Goal: Task Accomplishment & Management: Complete application form

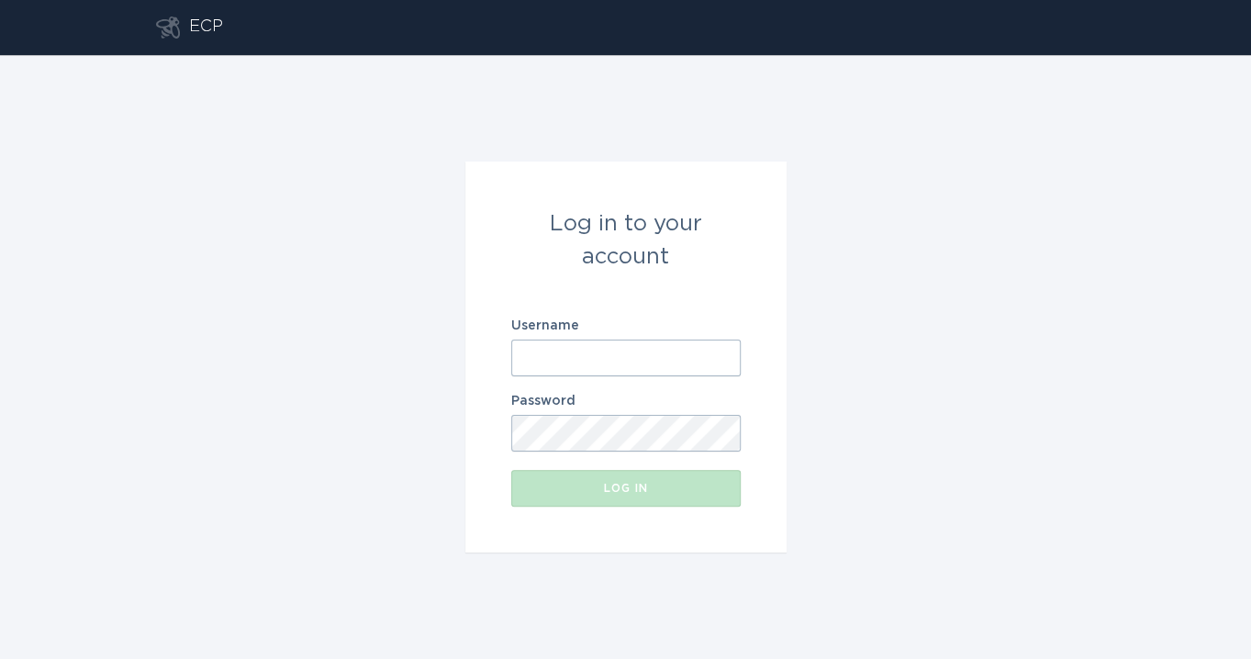
type input "[EMAIL_ADDRESS][DOMAIN_NAME]"
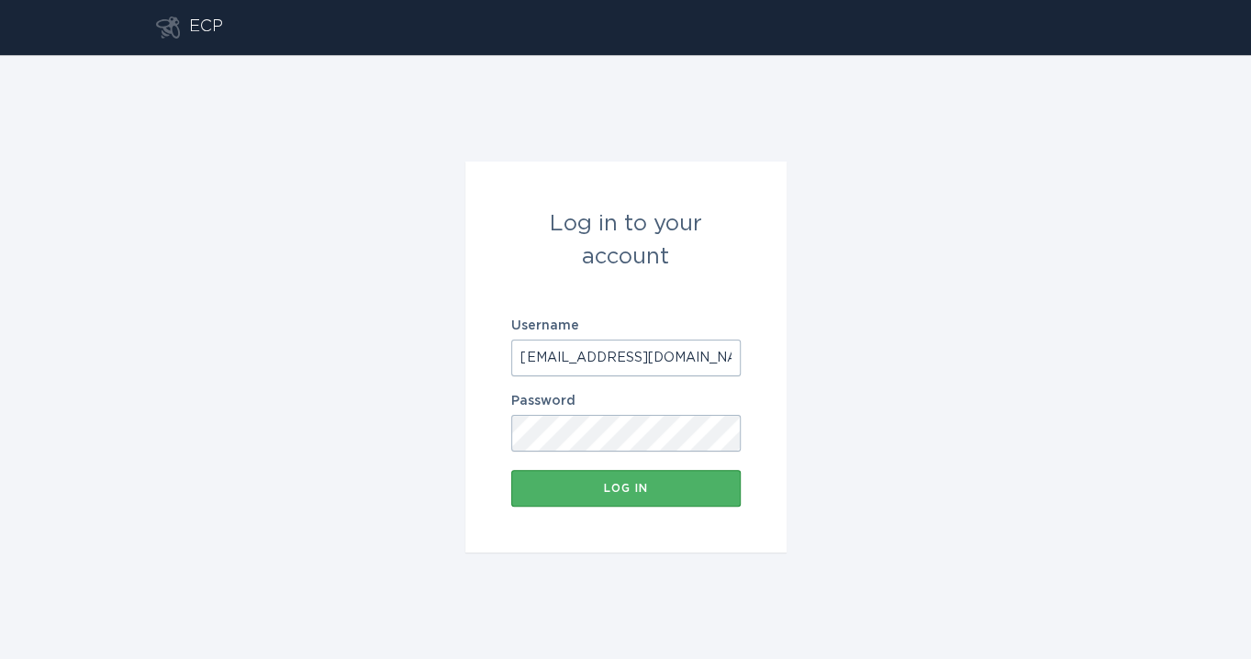
click at [630, 485] on div "Log in" at bounding box center [625, 488] width 211 height 11
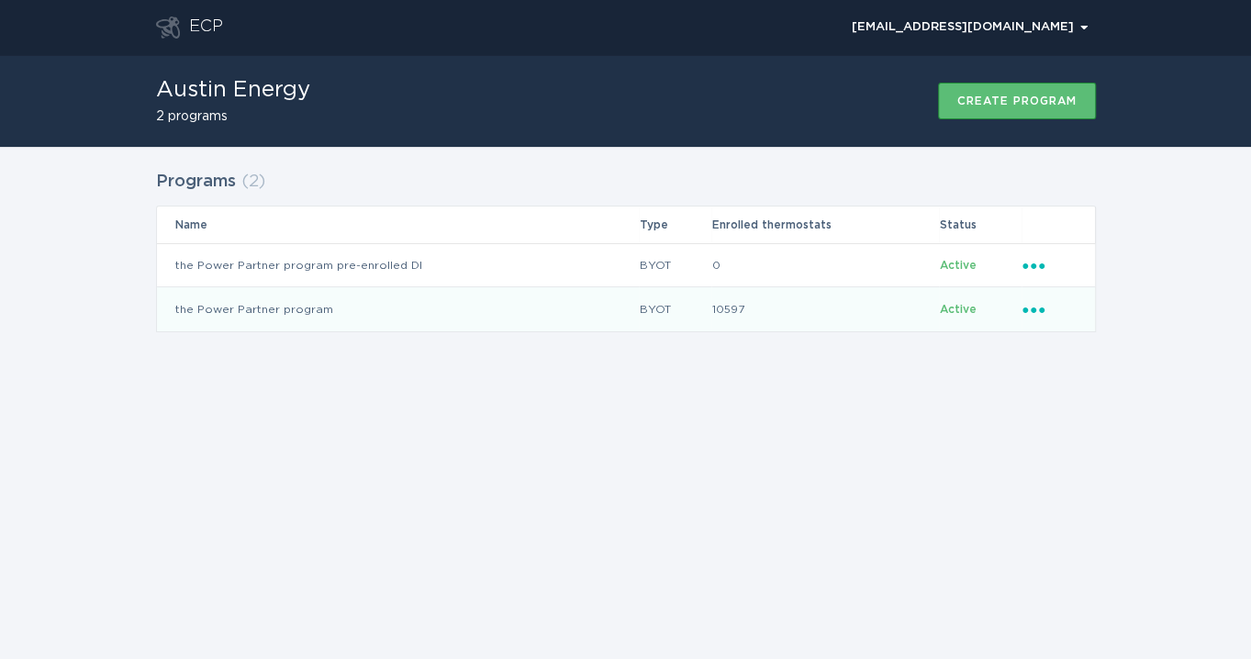
click at [434, 302] on td "the Power Partner program" at bounding box center [398, 309] width 482 height 44
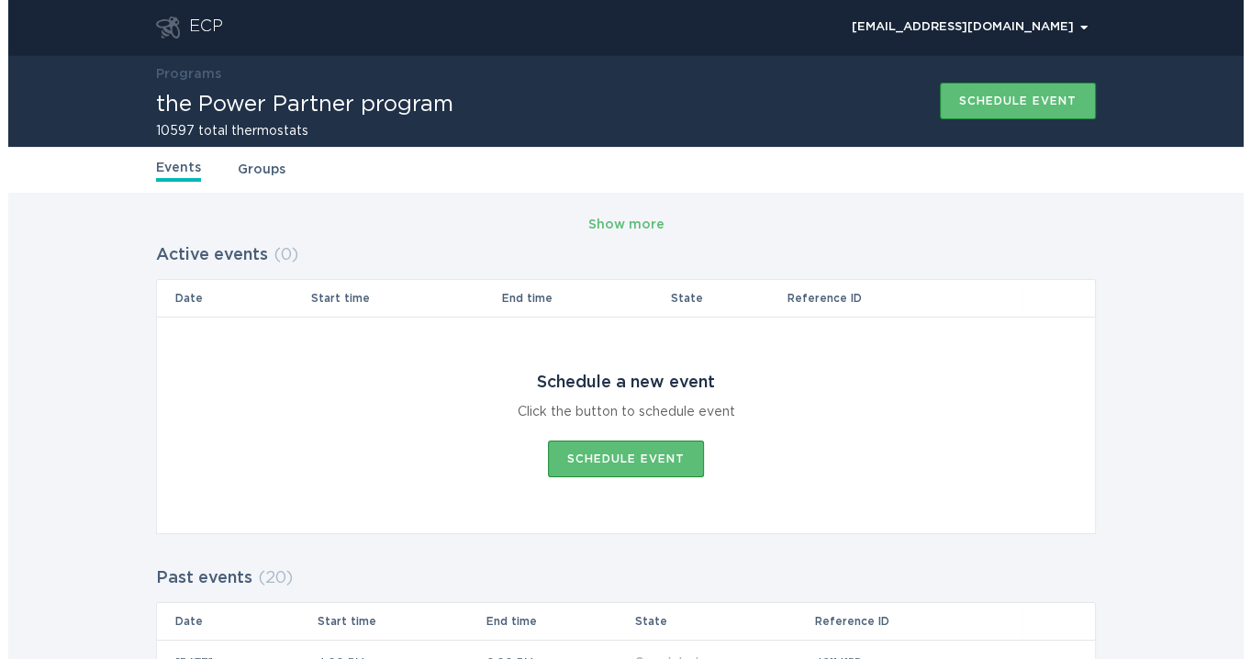
scroll to position [102, 0]
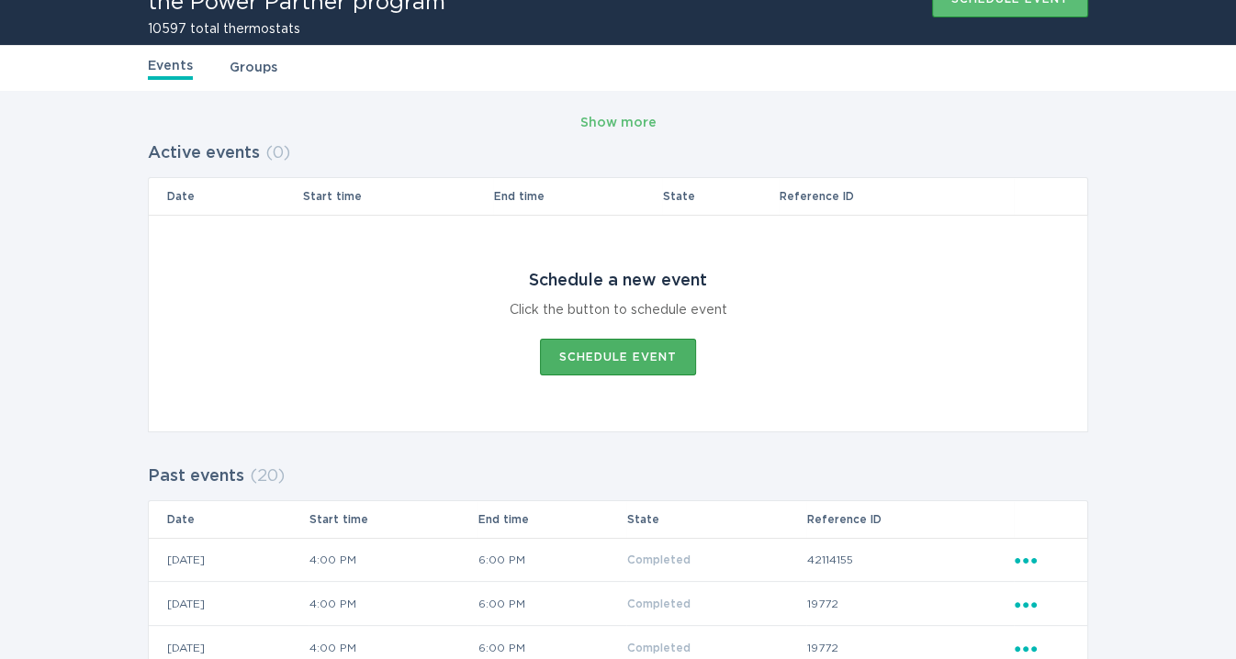
click at [576, 362] on div "Schedule event" at bounding box center [617, 357] width 117 height 11
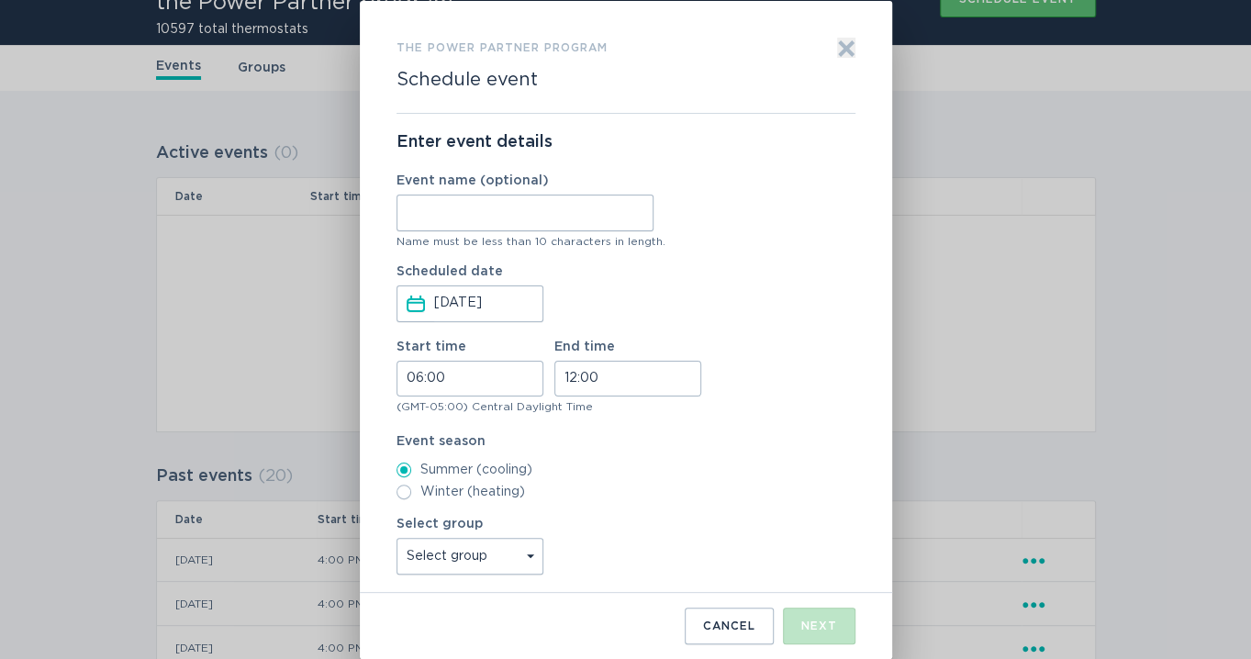
click at [498, 207] on input "Event name (optional)" at bounding box center [525, 213] width 257 height 37
type input "[PERSON_NAME]"
click at [411, 379] on input "06:00" at bounding box center [470, 379] width 147 height 36
click at [416, 503] on li "16" at bounding box center [422, 509] width 50 height 22
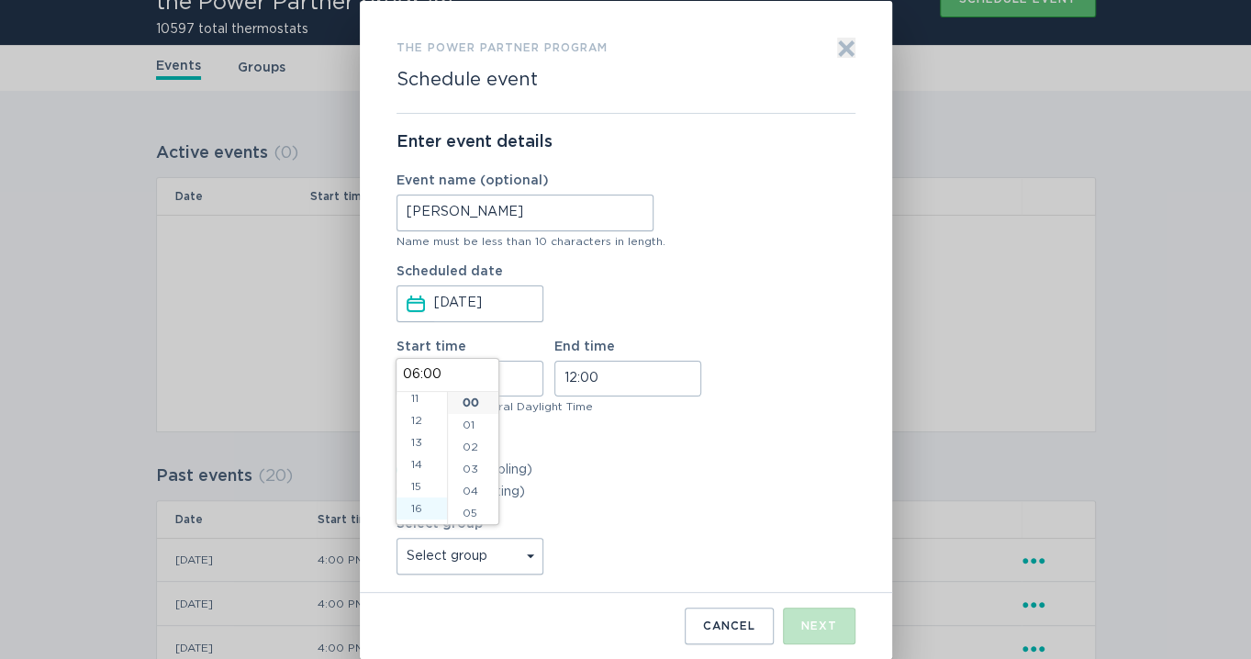
type input "16:00"
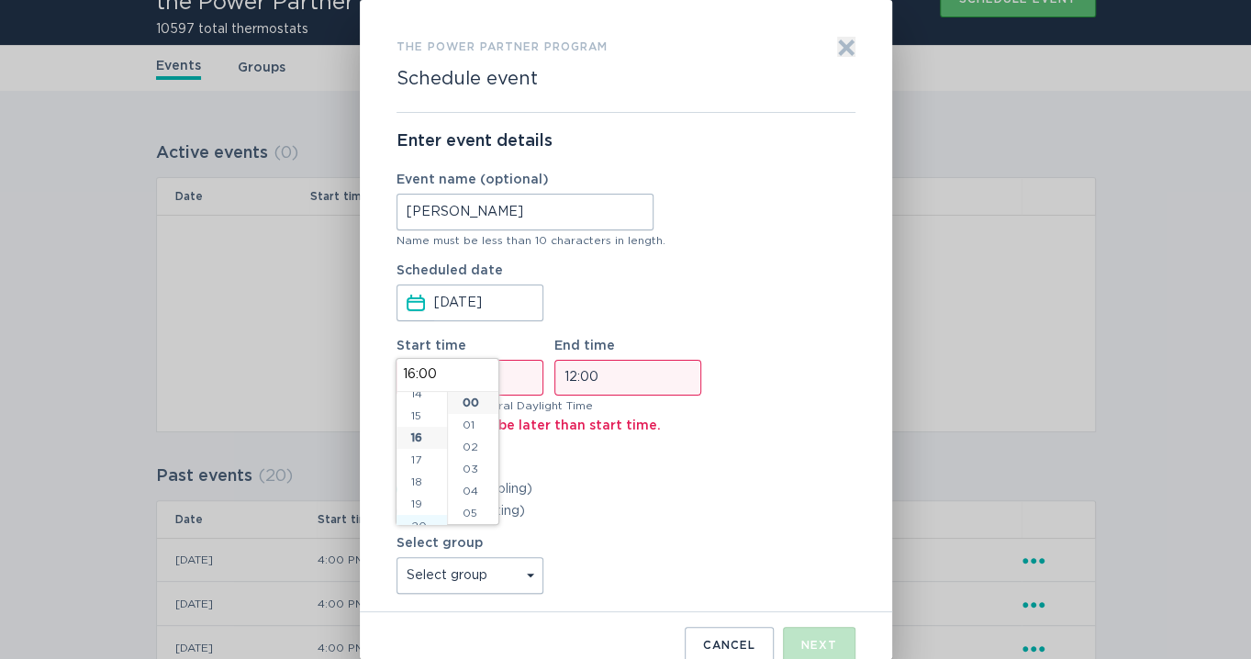
scroll to position [352, 0]
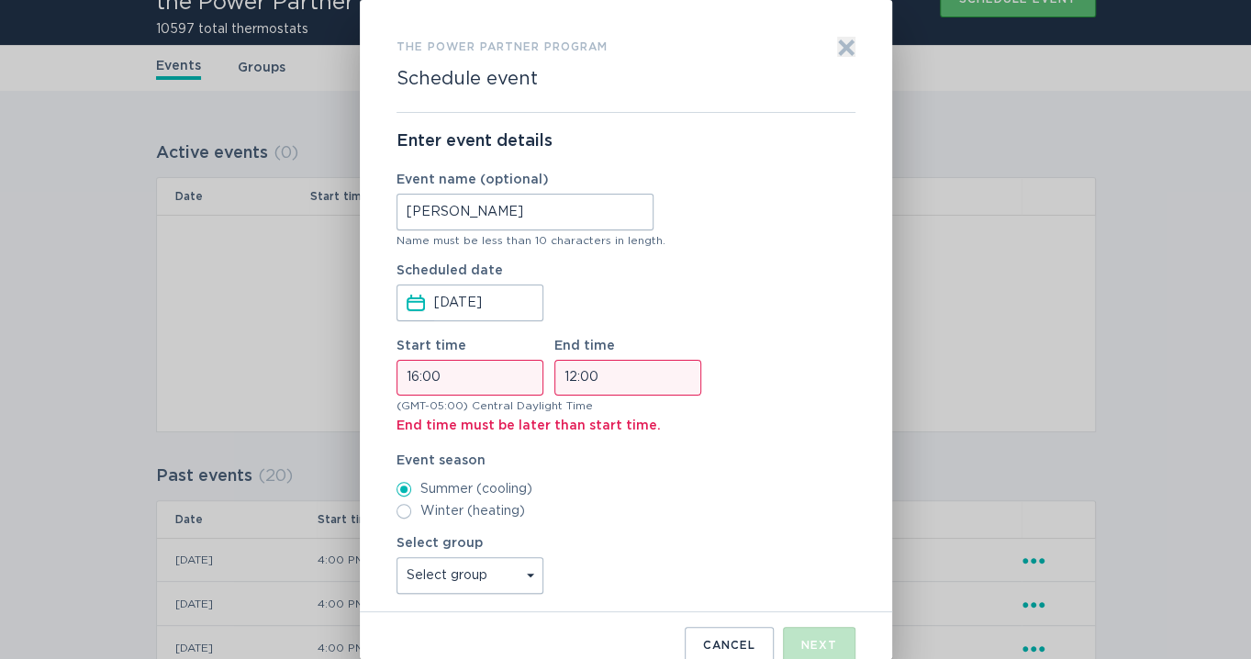
click at [576, 371] on input "12:00" at bounding box center [627, 378] width 147 height 36
click at [569, 424] on li "18" at bounding box center [579, 419] width 50 height 22
type input "18:00"
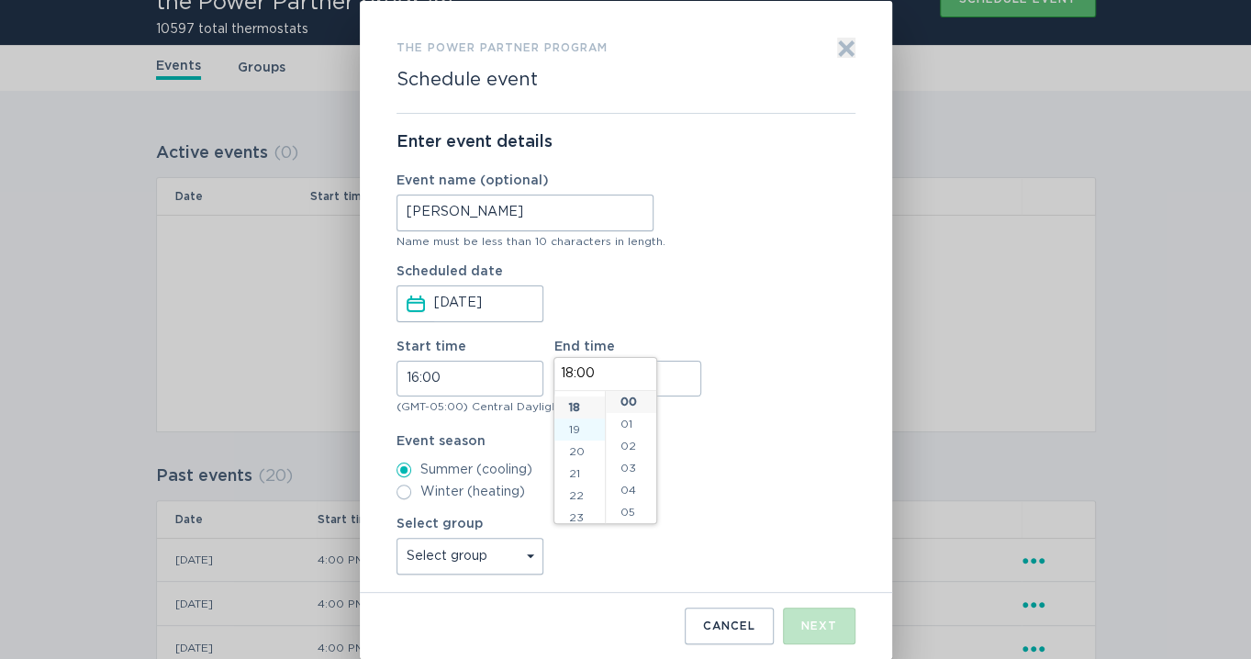
scroll to position [397, 0]
click at [1115, 262] on div "the Power Partner program Schedule event Exit Enter event details Event name (o…" at bounding box center [625, 329] width 1251 height 659
click at [466, 554] on select "Select group Whisper Hollow All thermostats High Point DND - Test DND - Pending…" at bounding box center [470, 556] width 147 height 37
click at [761, 185] on div "Event name (optional) [PERSON_NAME] Name must be less than 10 characters in len…" at bounding box center [626, 209] width 459 height 76
click at [511, 559] on select "Select group Whisper Hollow All thermostats High Point DND - Test DND - Pending…" at bounding box center [470, 556] width 147 height 37
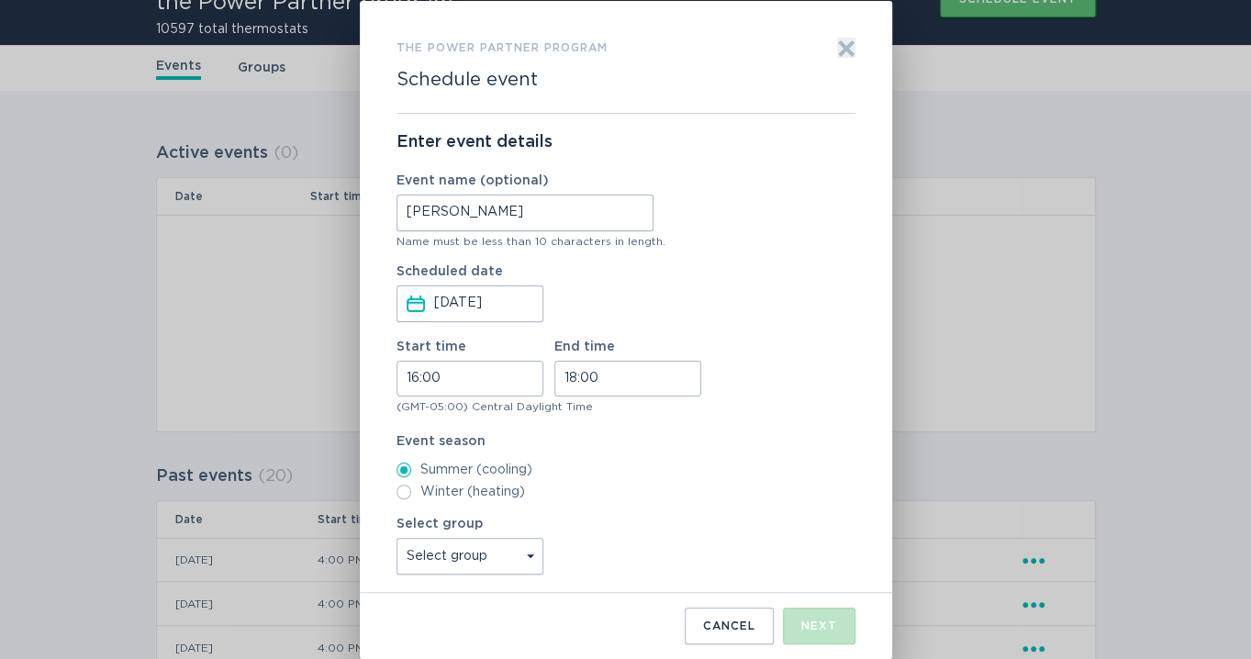
select select "4c7b4abfe2b34ebaa82c5e767258e6bb"
click at [397, 538] on select "Select group Whisper Hollow All thermostats High Point DND - Test DND - Pending…" at bounding box center [470, 556] width 147 height 37
click at [821, 624] on div "Next" at bounding box center [819, 626] width 36 height 11
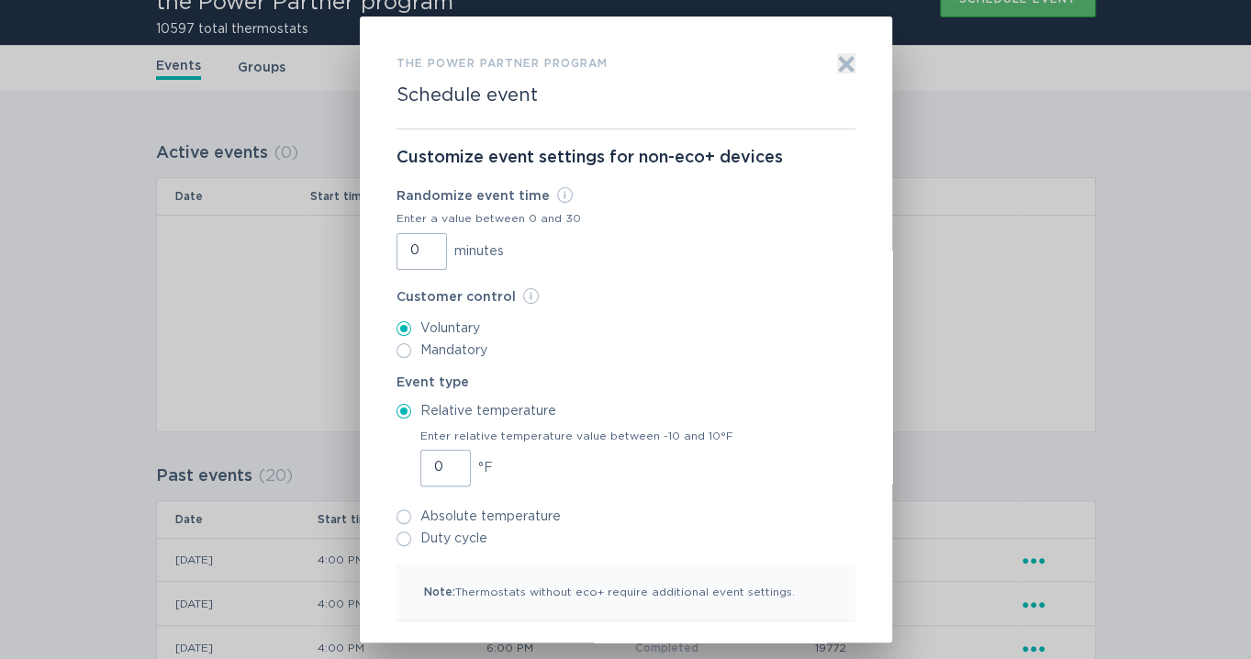
click at [399, 252] on input "0" at bounding box center [422, 251] width 50 height 37
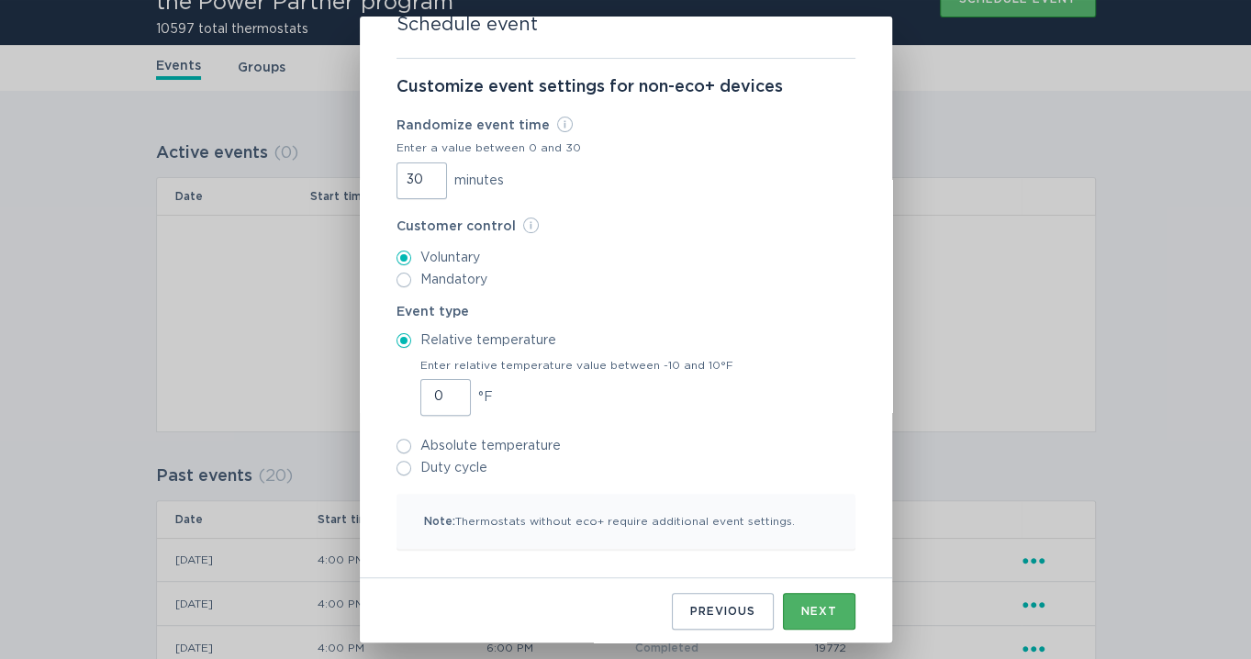
type input "30"
click at [804, 606] on div "Next" at bounding box center [819, 611] width 36 height 11
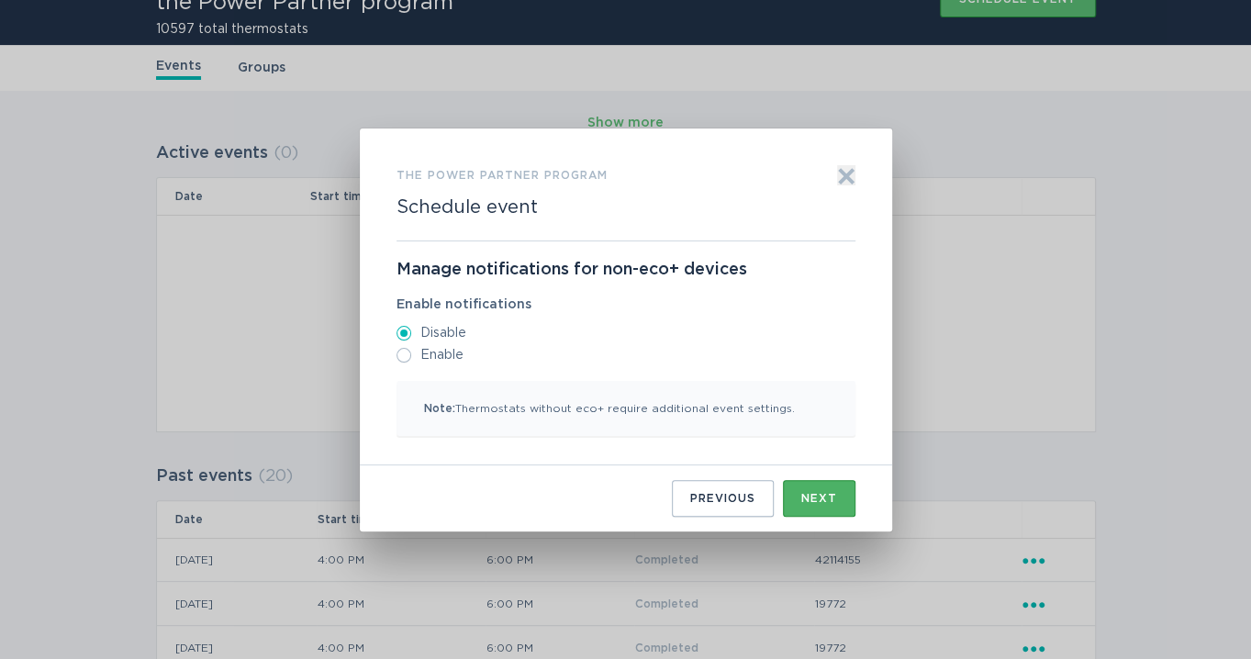
scroll to position [0, 0]
click at [797, 498] on button "Next" at bounding box center [819, 498] width 73 height 37
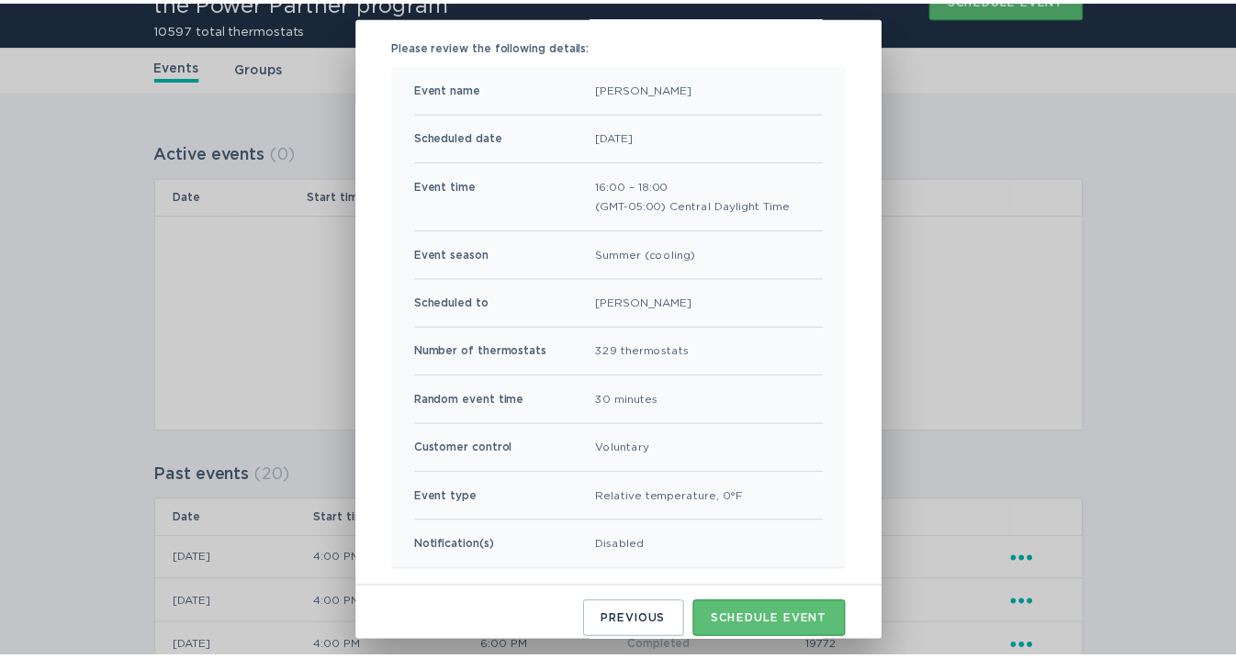
scroll to position [162, 0]
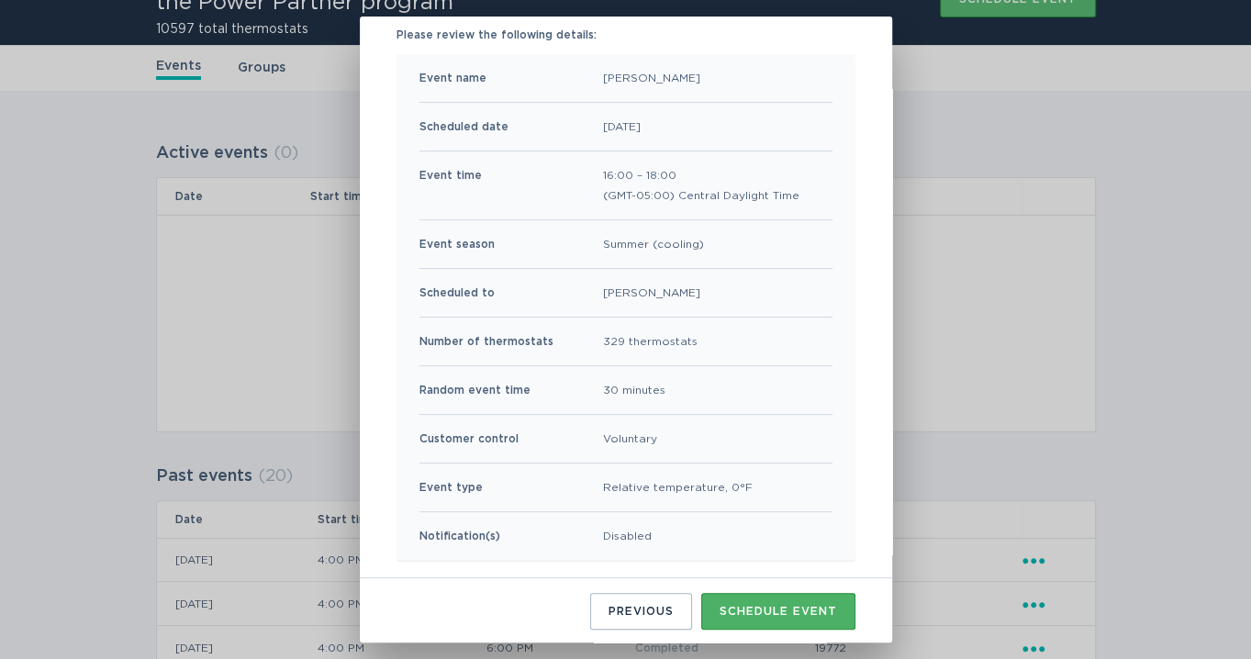
click at [735, 606] on div "Schedule event" at bounding box center [778, 611] width 117 height 11
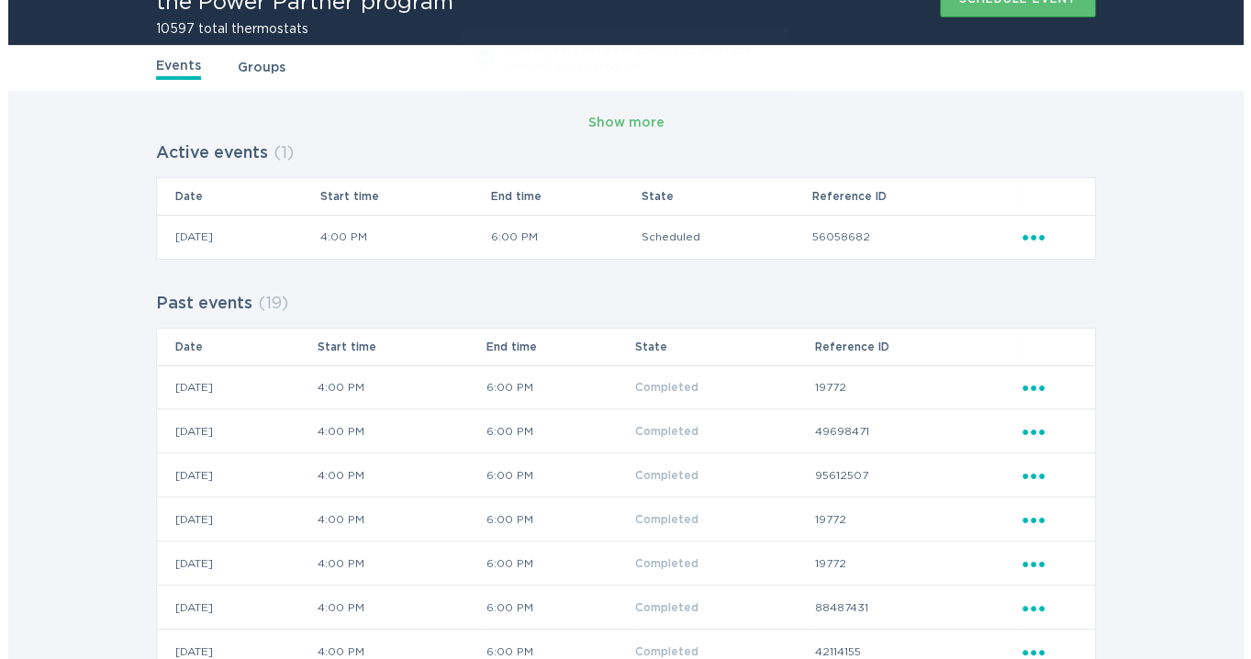
scroll to position [0, 0]
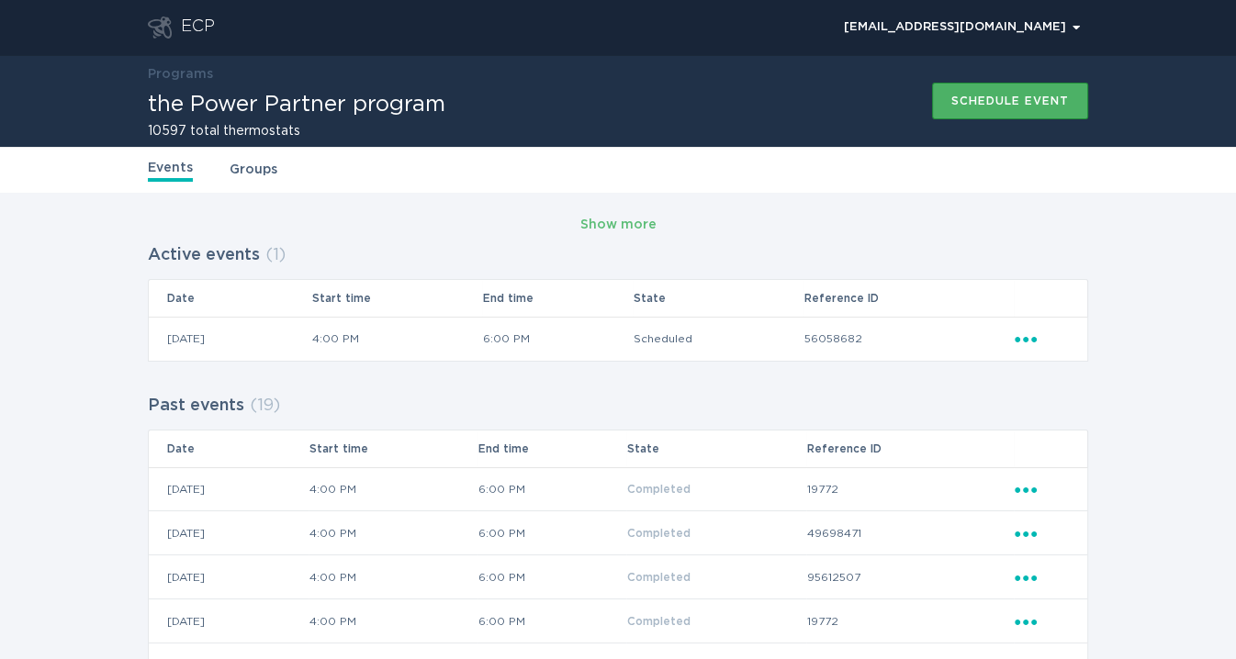
click at [956, 106] on div "Schedule event" at bounding box center [1009, 100] width 117 height 11
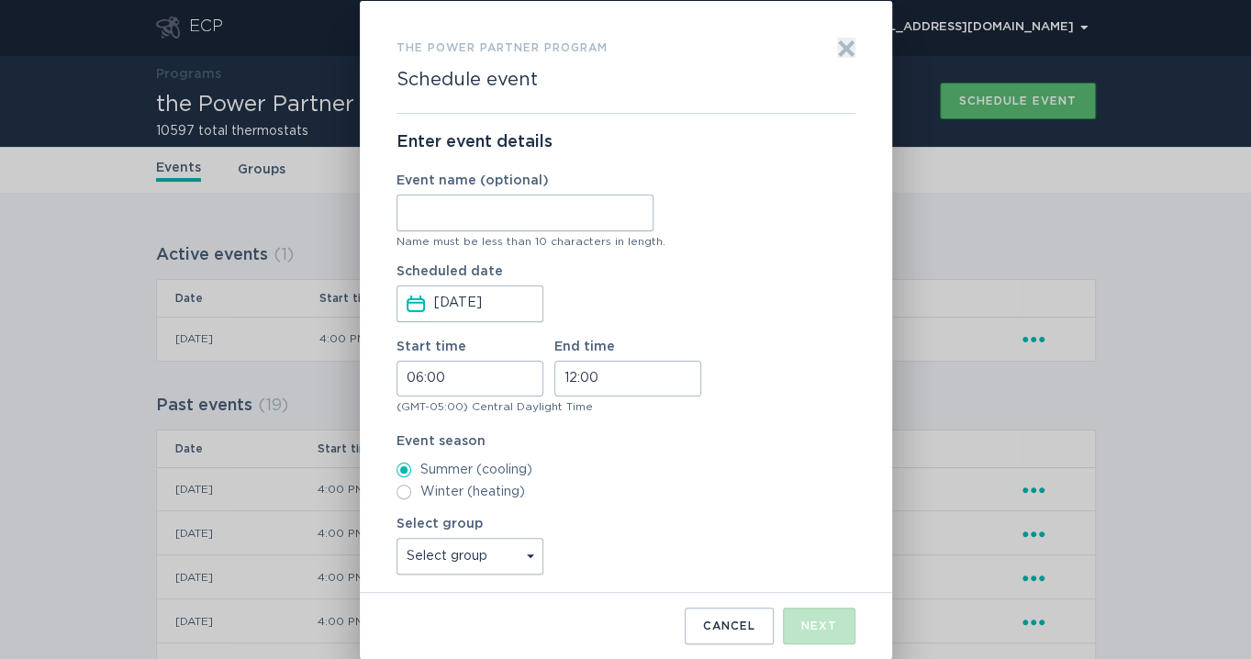
click at [440, 217] on input "Event name (optional)" at bounding box center [525, 213] width 257 height 37
type input "WH"
click at [419, 380] on input "06:00" at bounding box center [470, 379] width 147 height 36
click at [417, 510] on li "16" at bounding box center [422, 509] width 50 height 22
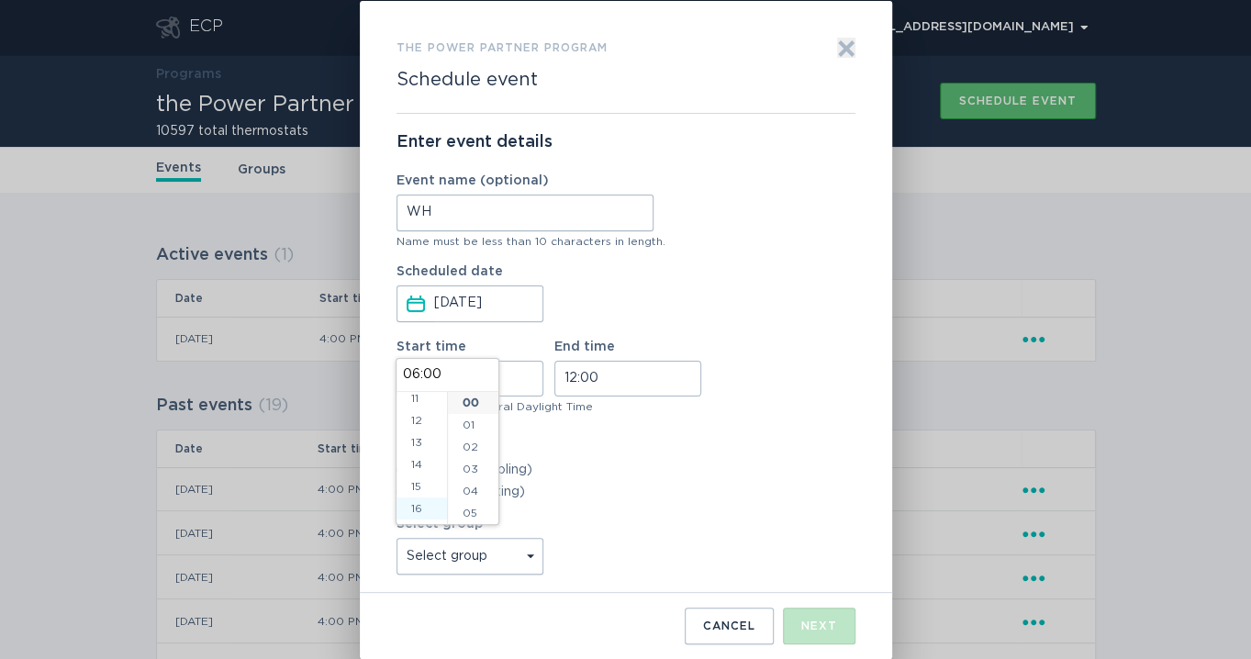
type input "16:00"
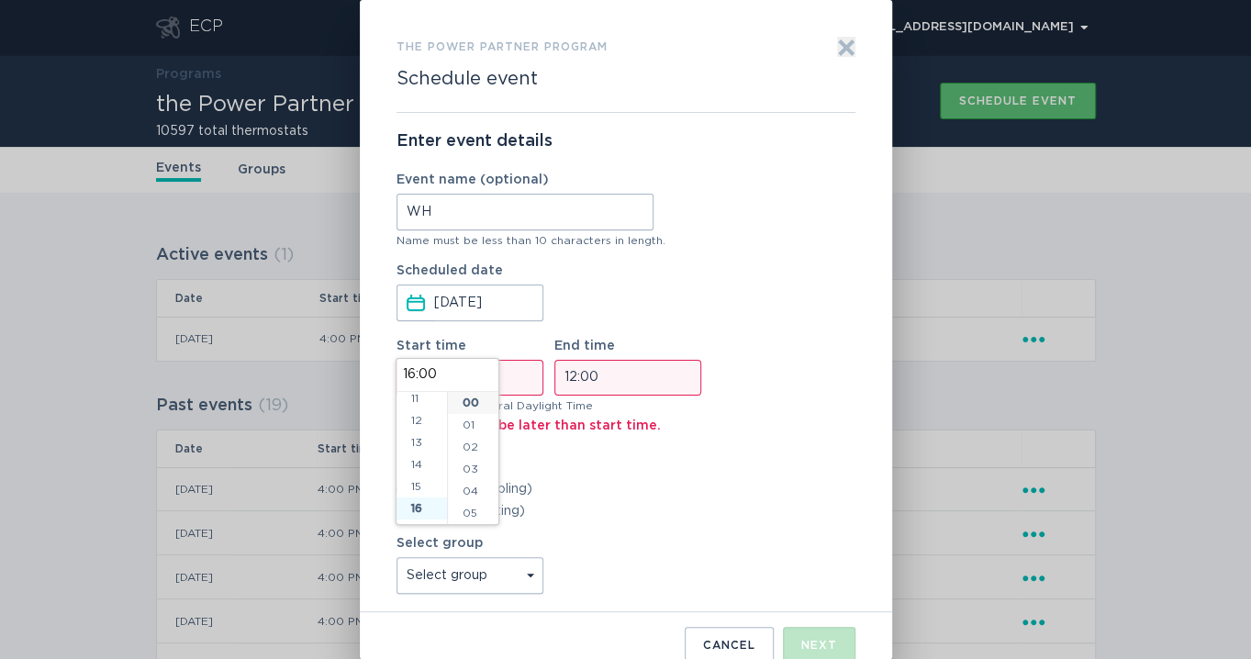
scroll to position [352, 0]
click at [569, 386] on input "12:00" at bounding box center [627, 378] width 147 height 36
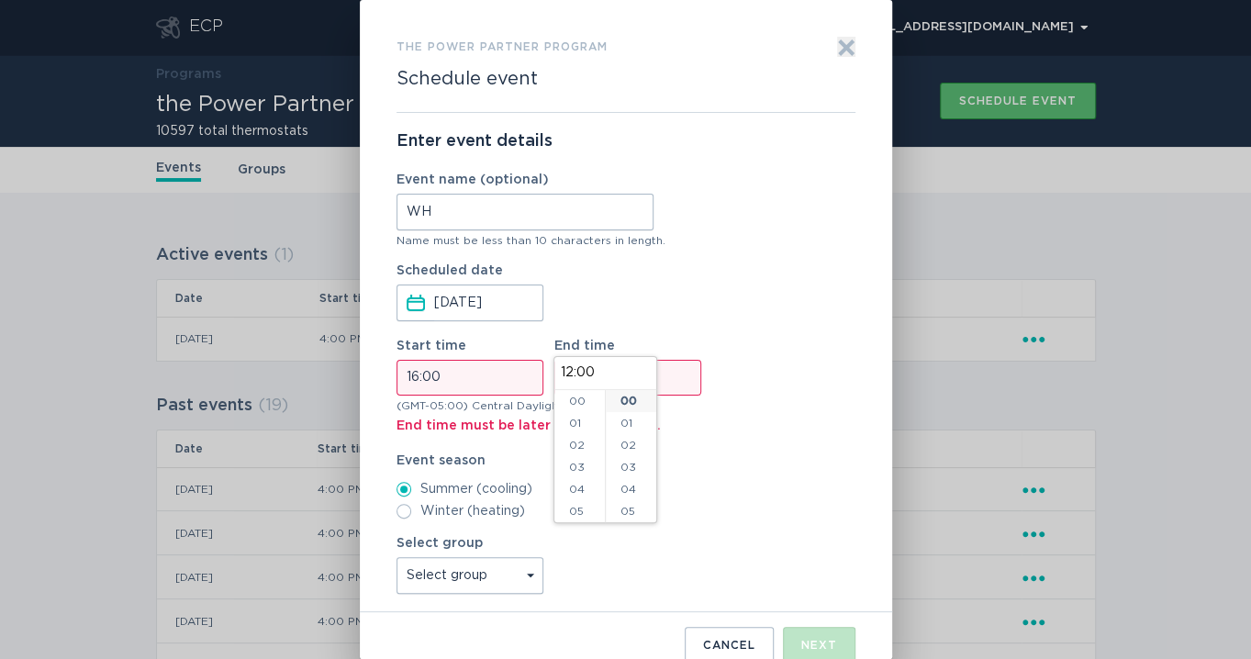
scroll to position [264, 0]
click at [573, 424] on li "18" at bounding box center [579, 419] width 50 height 22
type input "18:00"
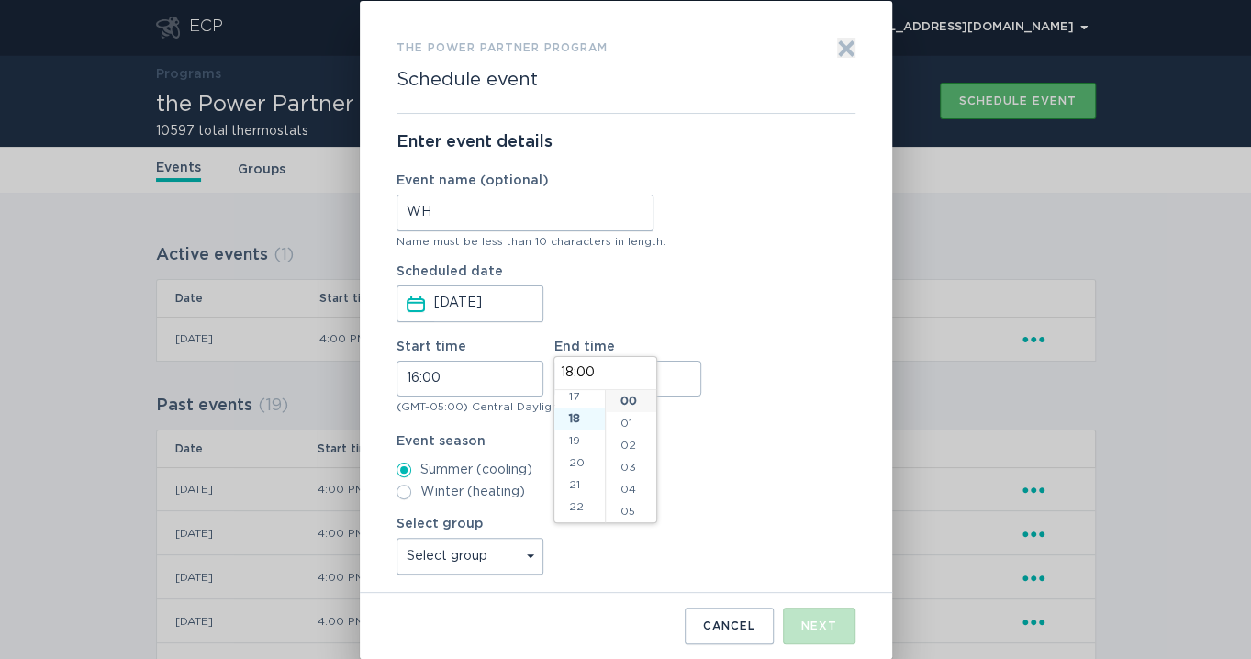
scroll to position [397, 0]
click at [518, 565] on select "Select group Whisper Hollow All thermostats High Point DND - Test DND - Pending…" at bounding box center [470, 556] width 147 height 37
select select "275fe029f442435fa047d9d4e3c7b5b6"
click at [397, 538] on select "Select group Whisper Hollow All thermostats High Point DND - Test DND - Pending…" at bounding box center [470, 556] width 147 height 37
click at [802, 621] on div "Next" at bounding box center [819, 626] width 36 height 11
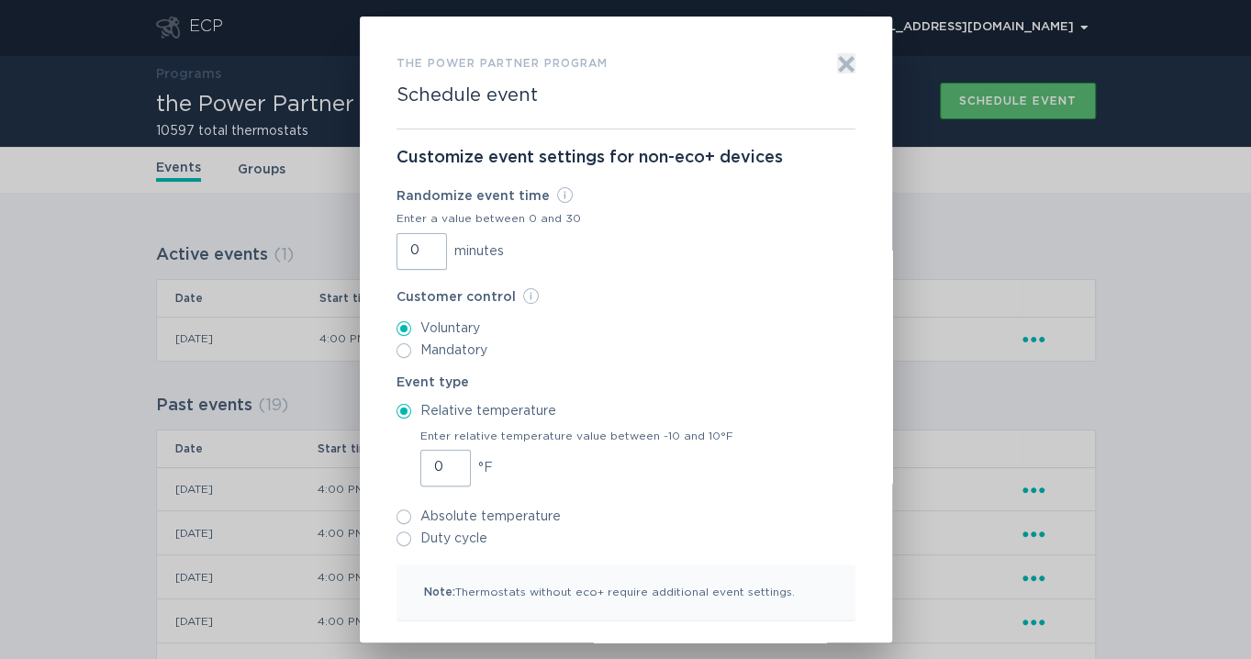
click at [401, 251] on input "0" at bounding box center [422, 251] width 50 height 37
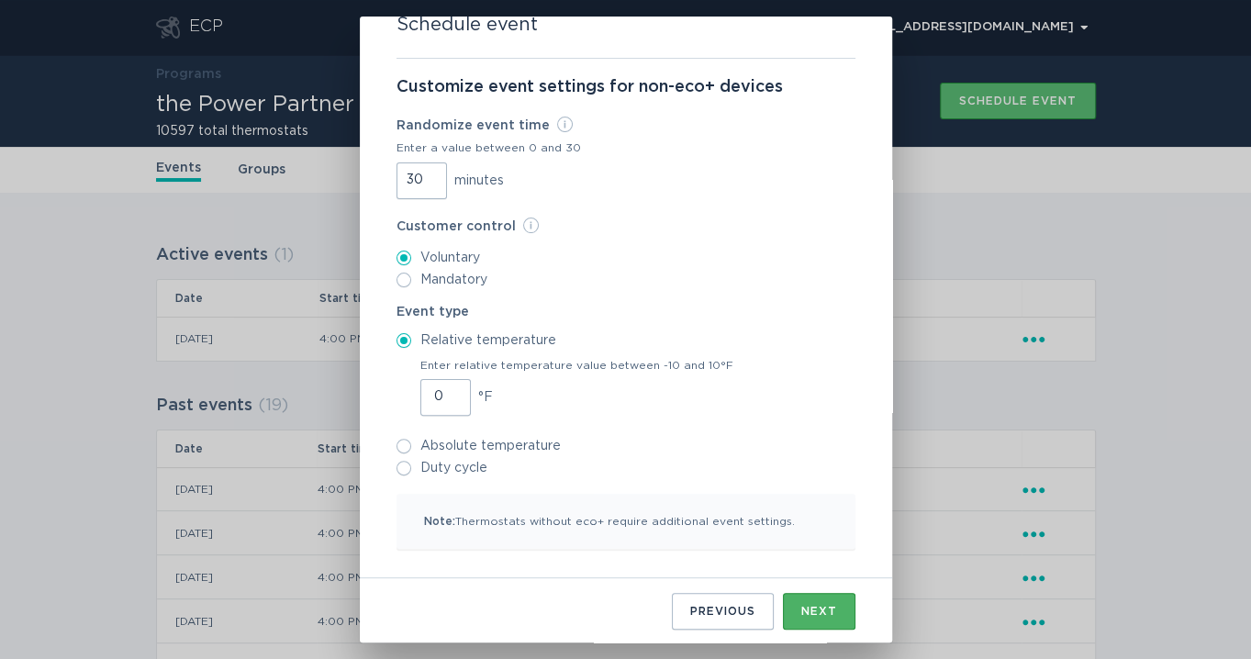
type input "30"
click at [819, 596] on button "Next" at bounding box center [819, 611] width 73 height 37
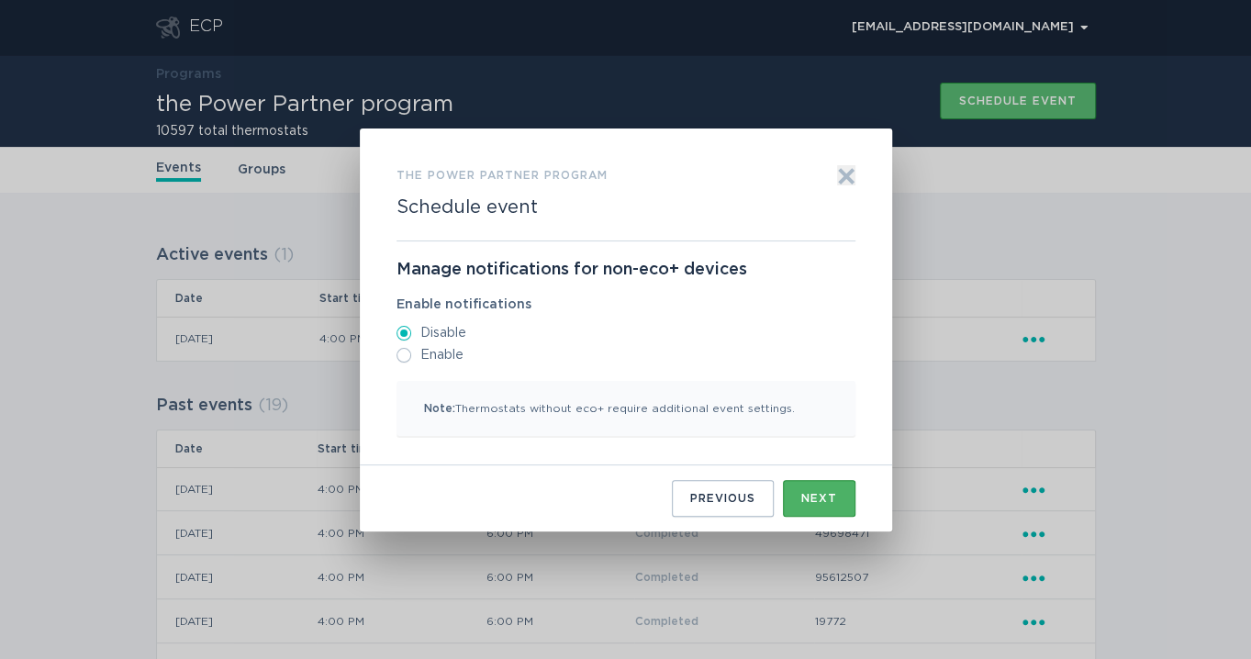
scroll to position [0, 0]
click at [816, 493] on div "Next" at bounding box center [819, 498] width 36 height 11
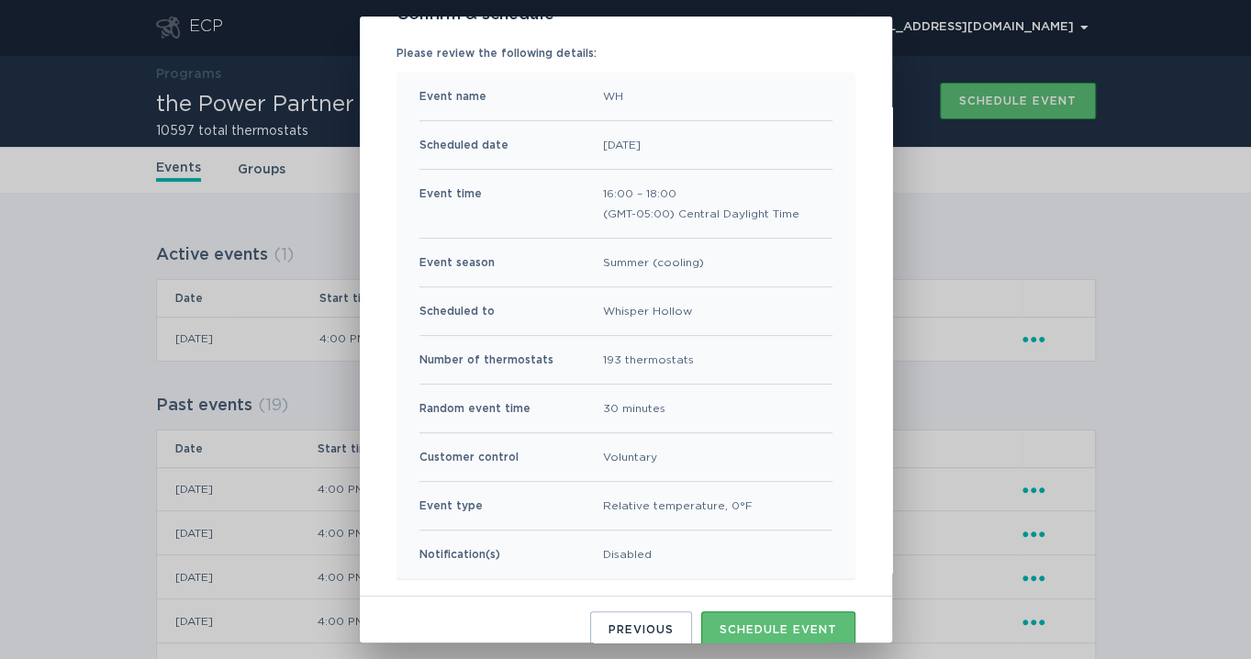
scroll to position [162, 0]
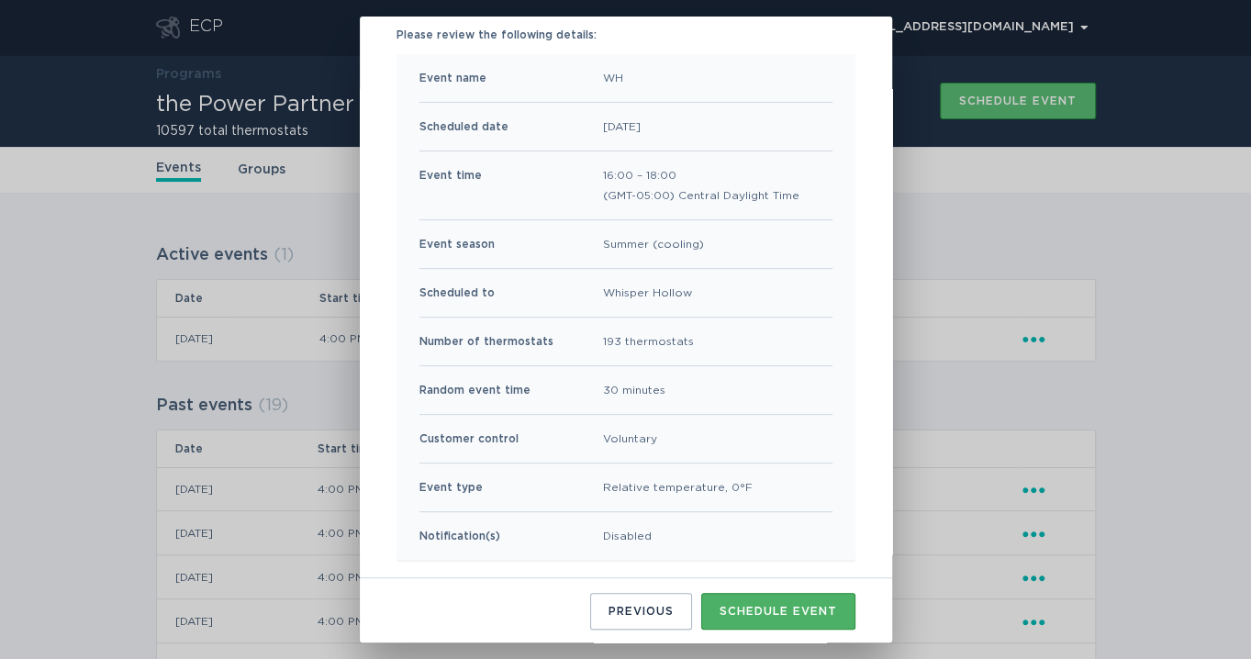
click at [734, 597] on button "Schedule event" at bounding box center [778, 611] width 154 height 37
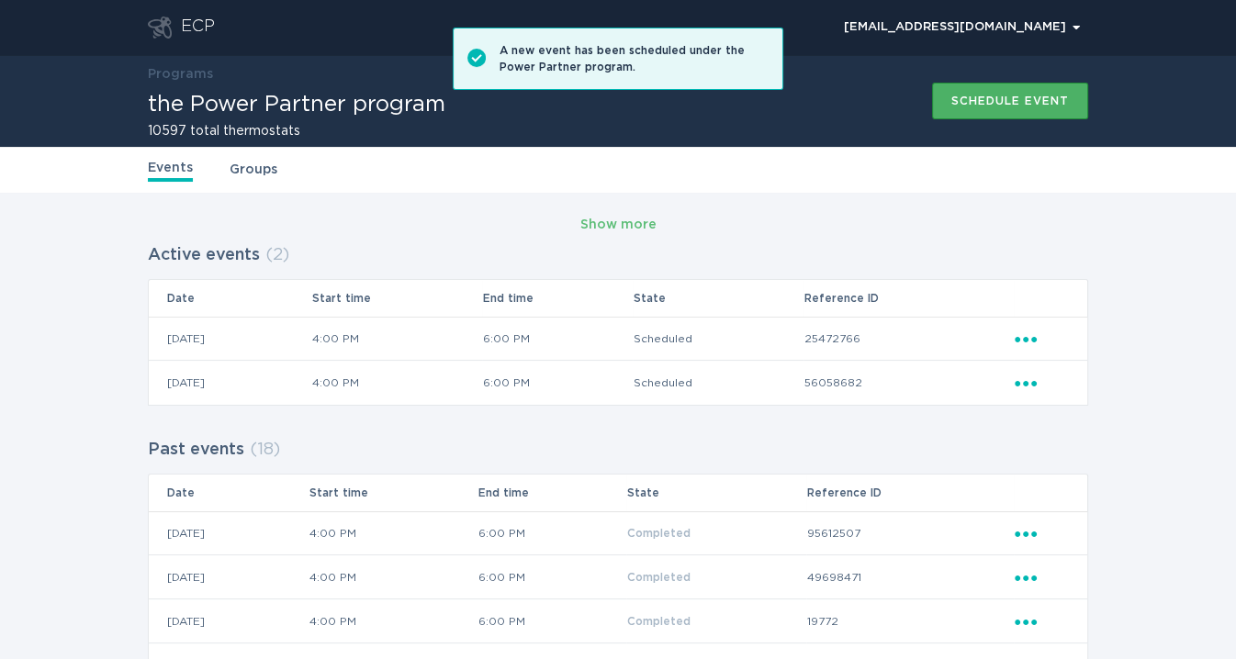
click at [956, 103] on div "Schedule event" at bounding box center [1009, 100] width 117 height 11
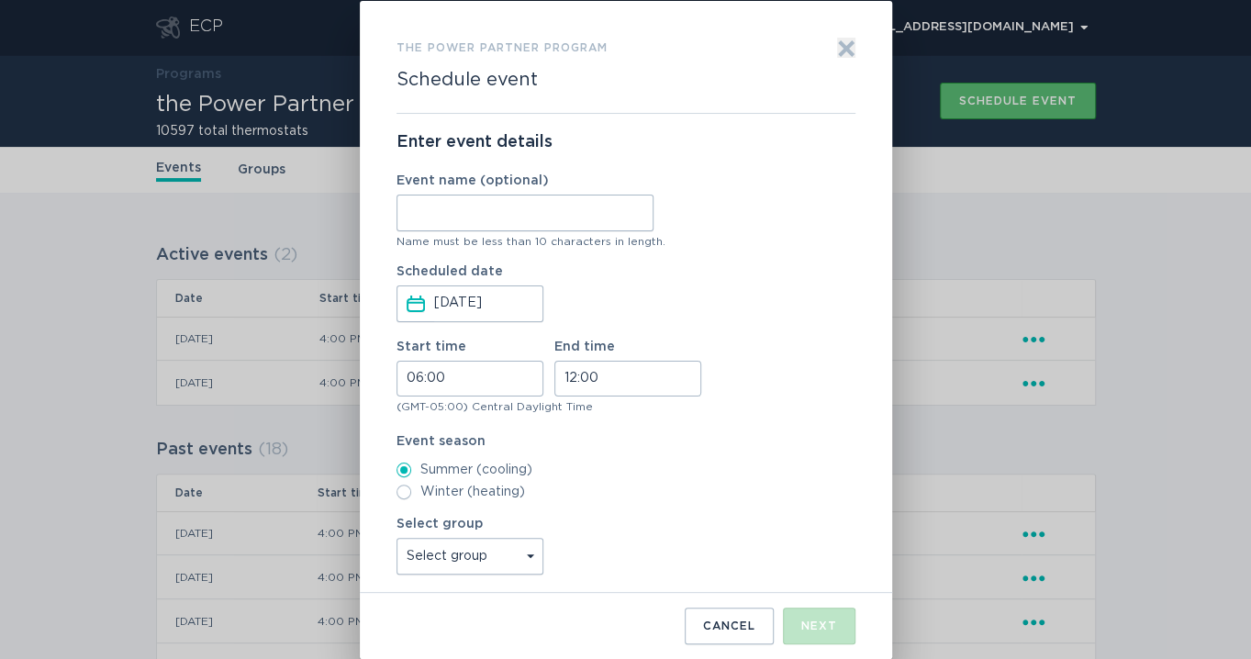
click at [528, 201] on input "Event name (optional)" at bounding box center [525, 213] width 257 height 37
type input "Agave"
click at [409, 375] on input "06:00" at bounding box center [470, 379] width 147 height 36
click at [420, 500] on li "16" at bounding box center [422, 509] width 50 height 22
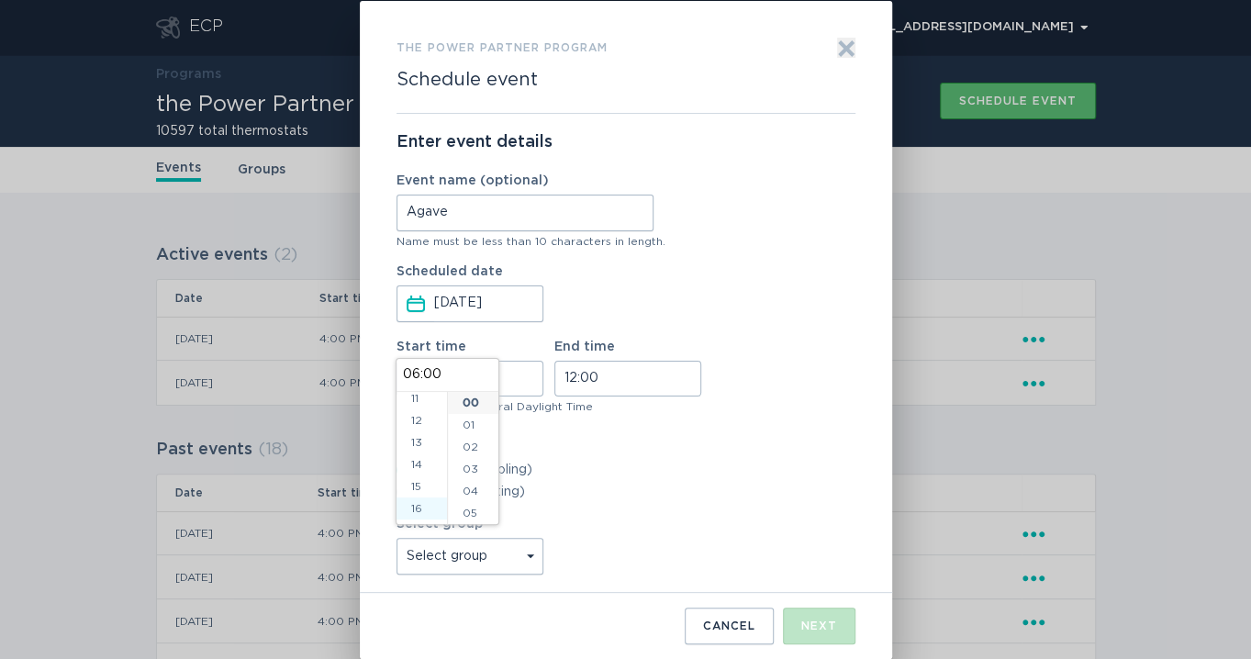
type input "16:00"
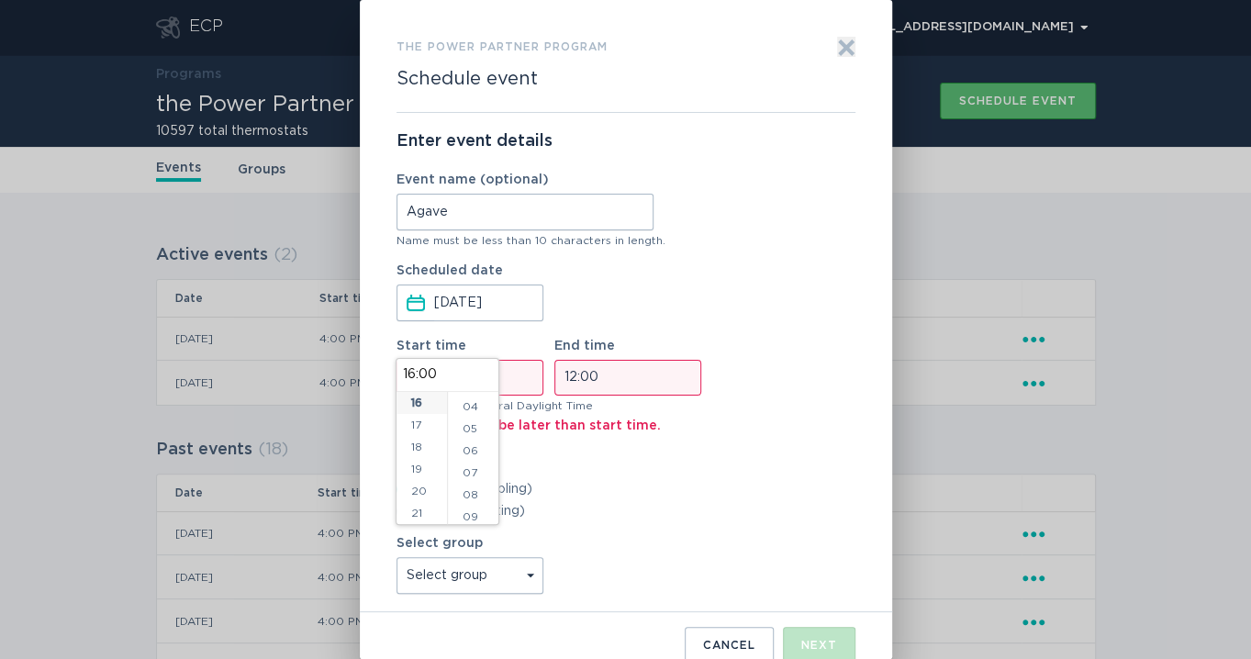
scroll to position [115, 0]
click at [524, 377] on input "16:00" at bounding box center [470, 378] width 147 height 36
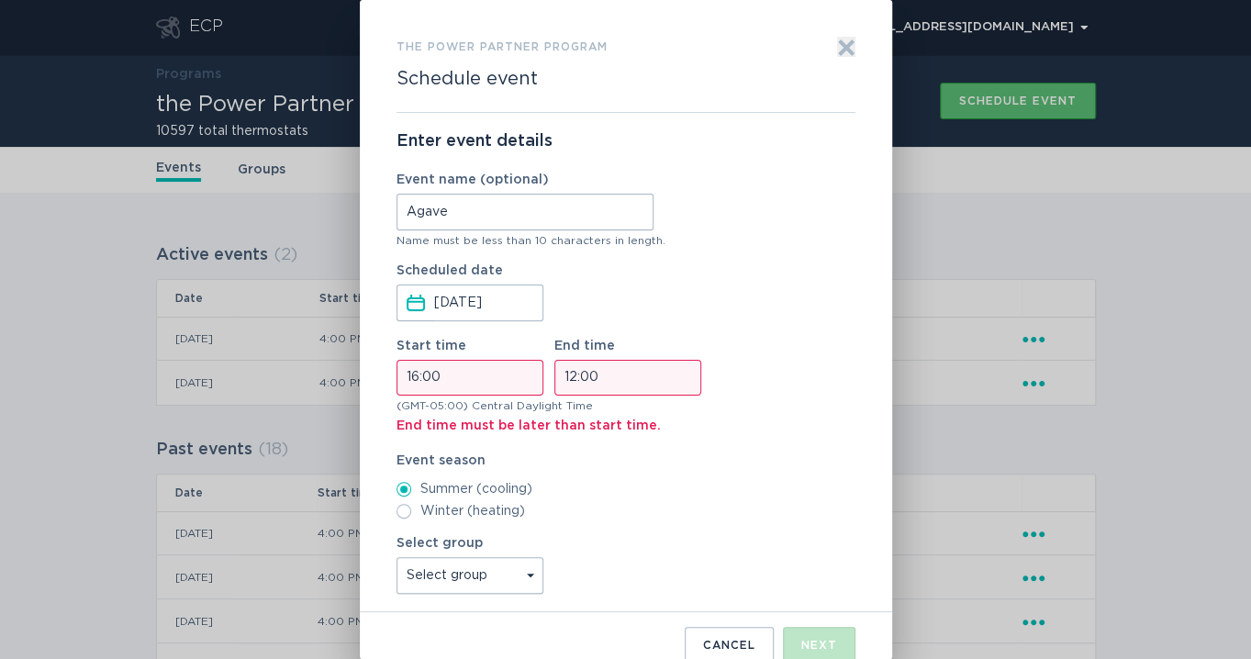
click at [563, 377] on input "12:00" at bounding box center [627, 378] width 147 height 36
click at [1014, 236] on div "the Power Partner program Schedule event Exit Enter event details Event name (o…" at bounding box center [625, 329] width 1251 height 659
click at [571, 375] on input "12:00" at bounding box center [627, 378] width 147 height 36
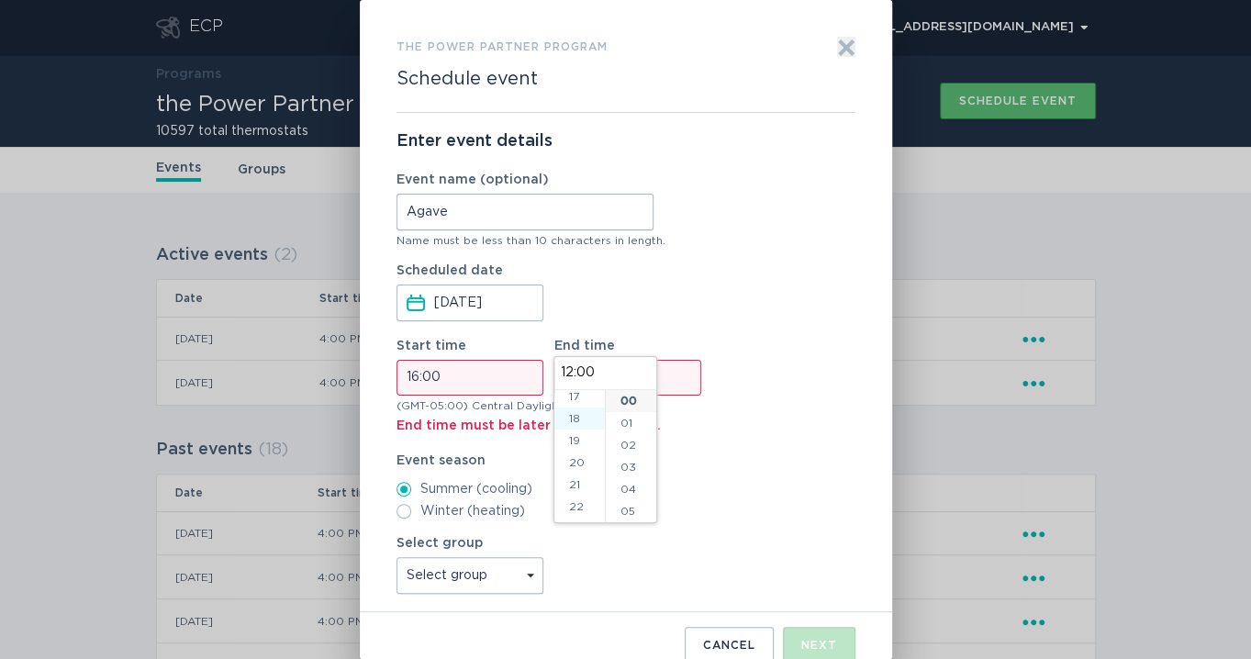
click at [571, 419] on li "18" at bounding box center [579, 419] width 50 height 22
type input "18:00"
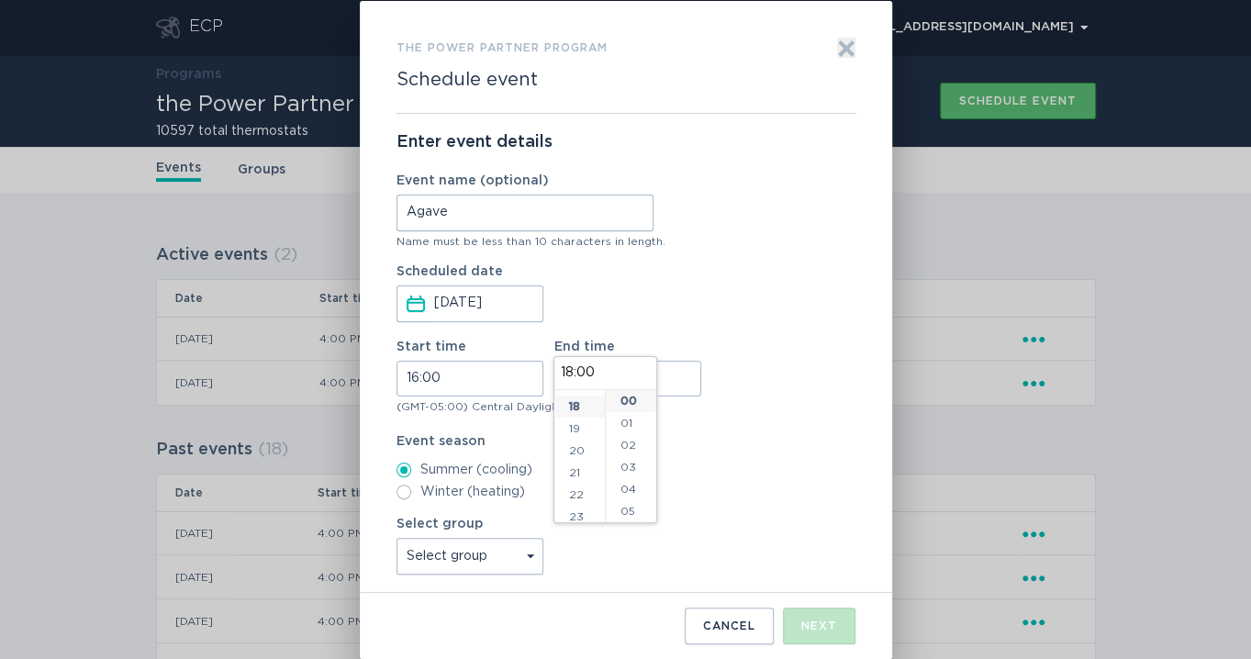
scroll to position [397, 0]
click at [520, 556] on select "Select group Whisper Hollow All thermostats High Point DND - Test DND - Pending…" at bounding box center [470, 556] width 147 height 37
select select "d4e68daaa0f24a49beb9002b841a67a6"
click at [397, 538] on select "Select group Whisper Hollow All thermostats High Point DND - Test DND - Pending…" at bounding box center [470, 556] width 147 height 37
click at [968, 246] on div "the Power Partner program Schedule event Exit Enter event details Event name (o…" at bounding box center [625, 329] width 1251 height 659
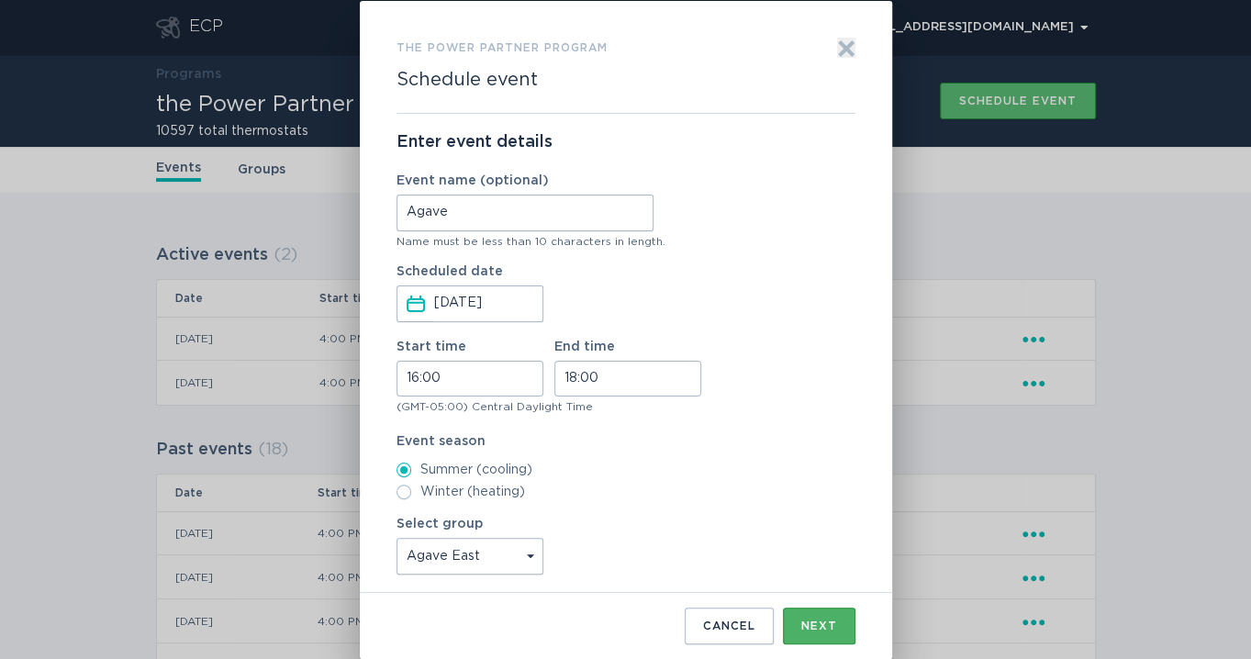
click at [803, 616] on button "Next" at bounding box center [819, 626] width 73 height 37
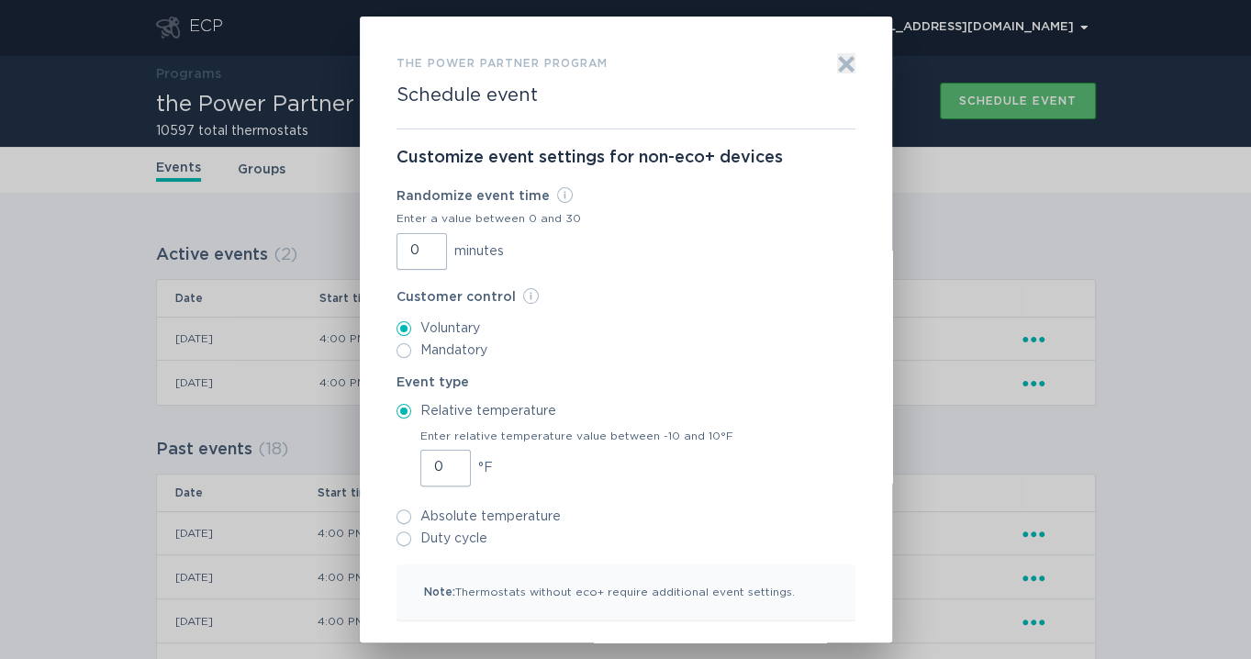
click at [397, 254] on input "0" at bounding box center [422, 251] width 50 height 37
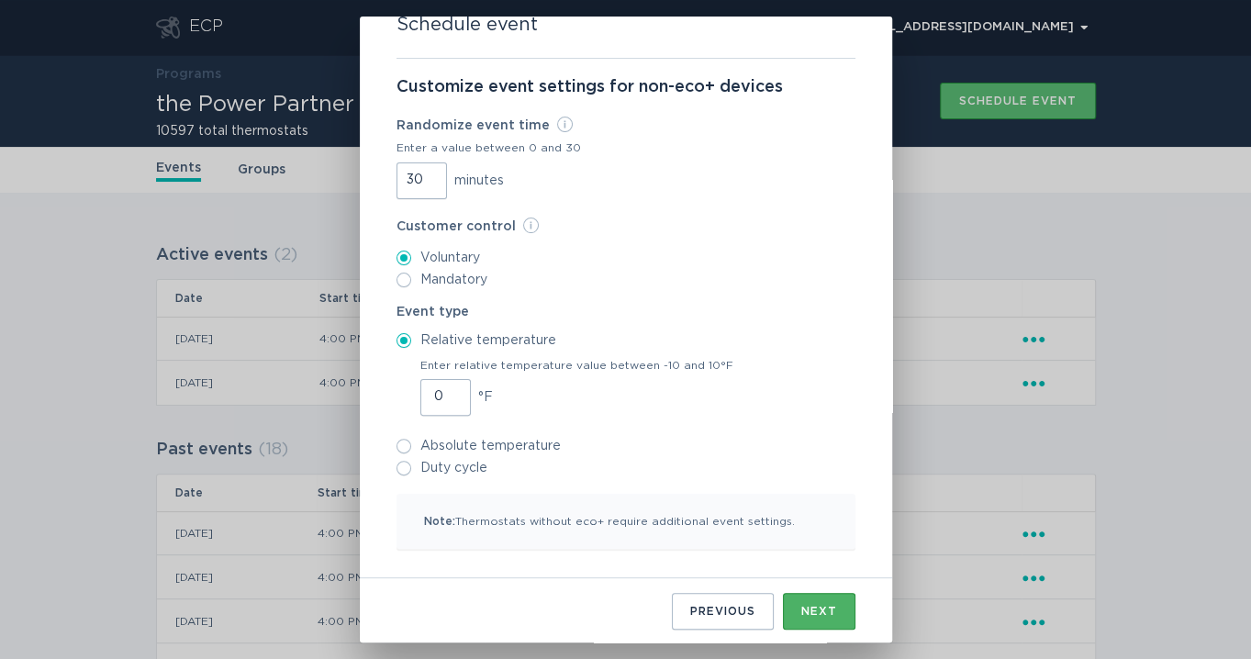
type input "30"
click at [783, 600] on button "Next" at bounding box center [819, 611] width 73 height 37
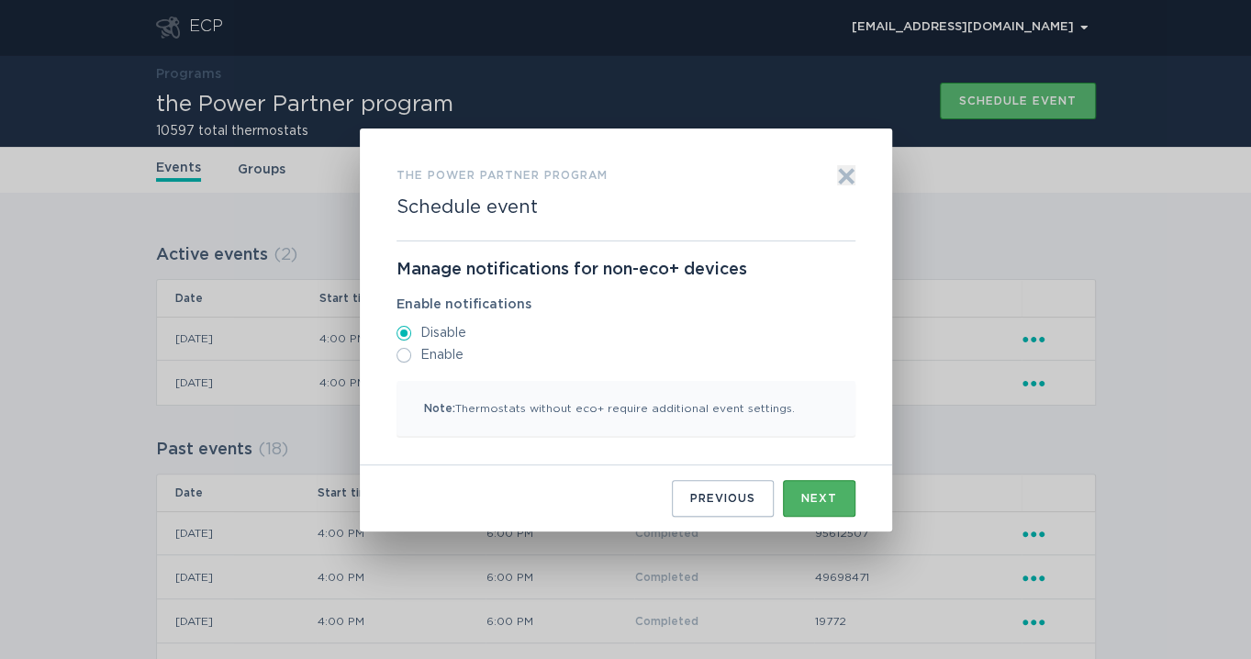
click at [797, 493] on button "Next" at bounding box center [819, 498] width 73 height 37
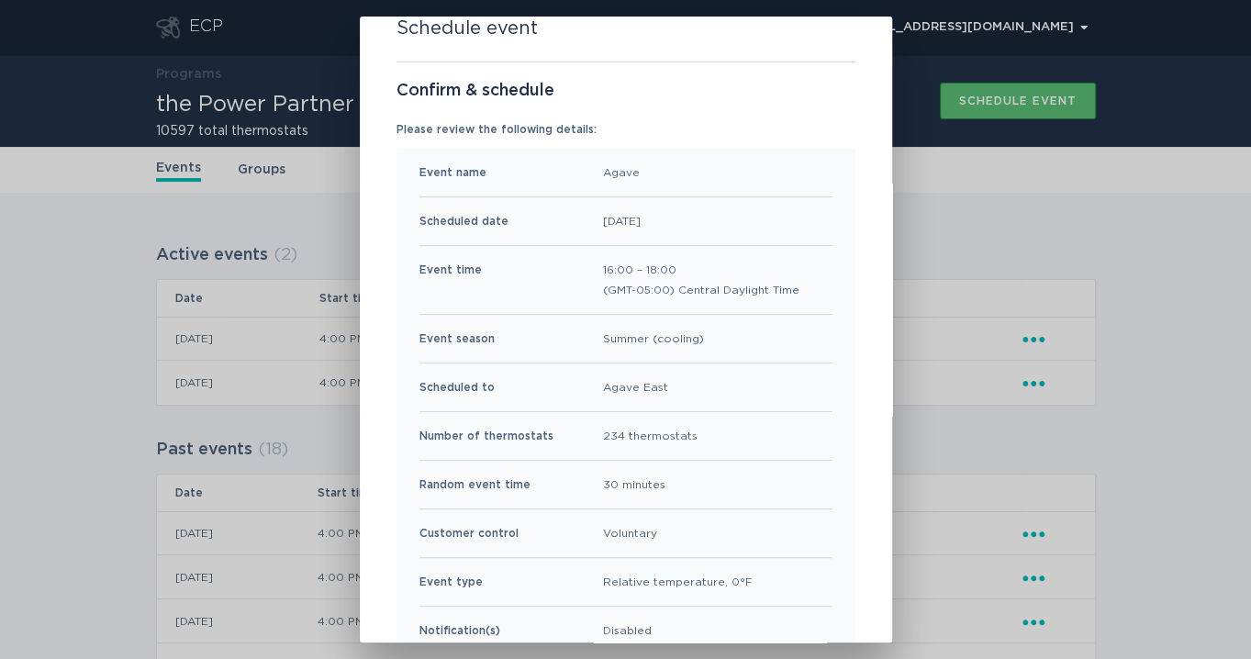
scroll to position [162, 0]
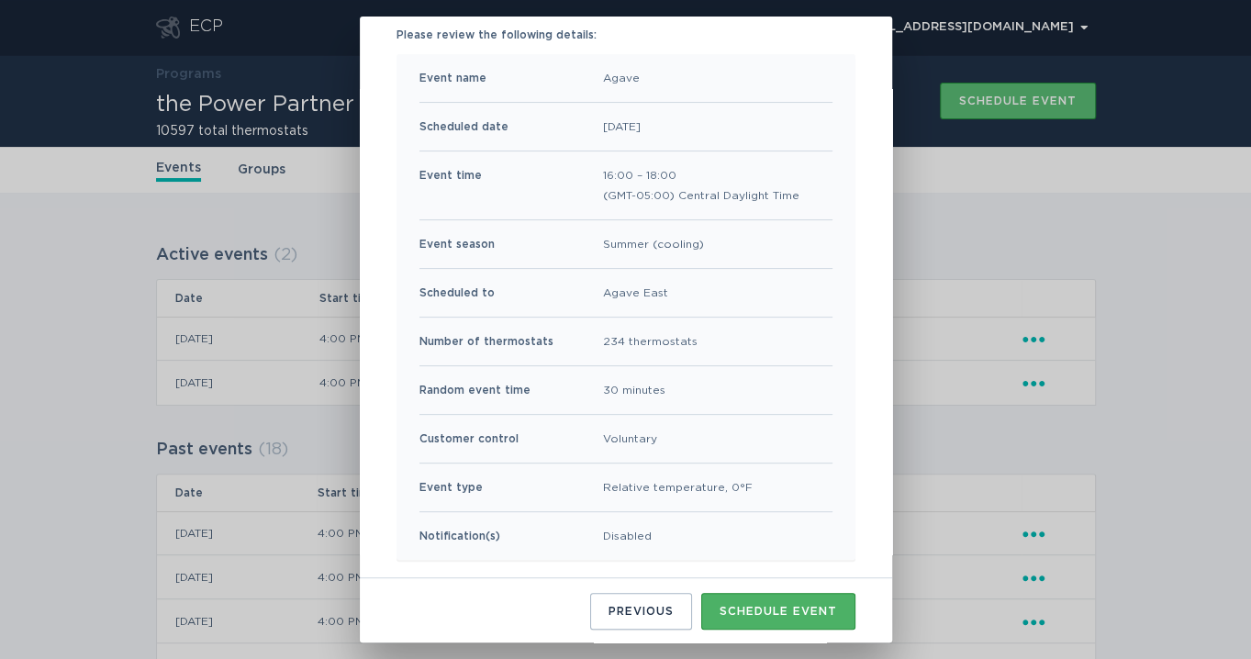
click at [779, 606] on div "Schedule event" at bounding box center [778, 611] width 117 height 11
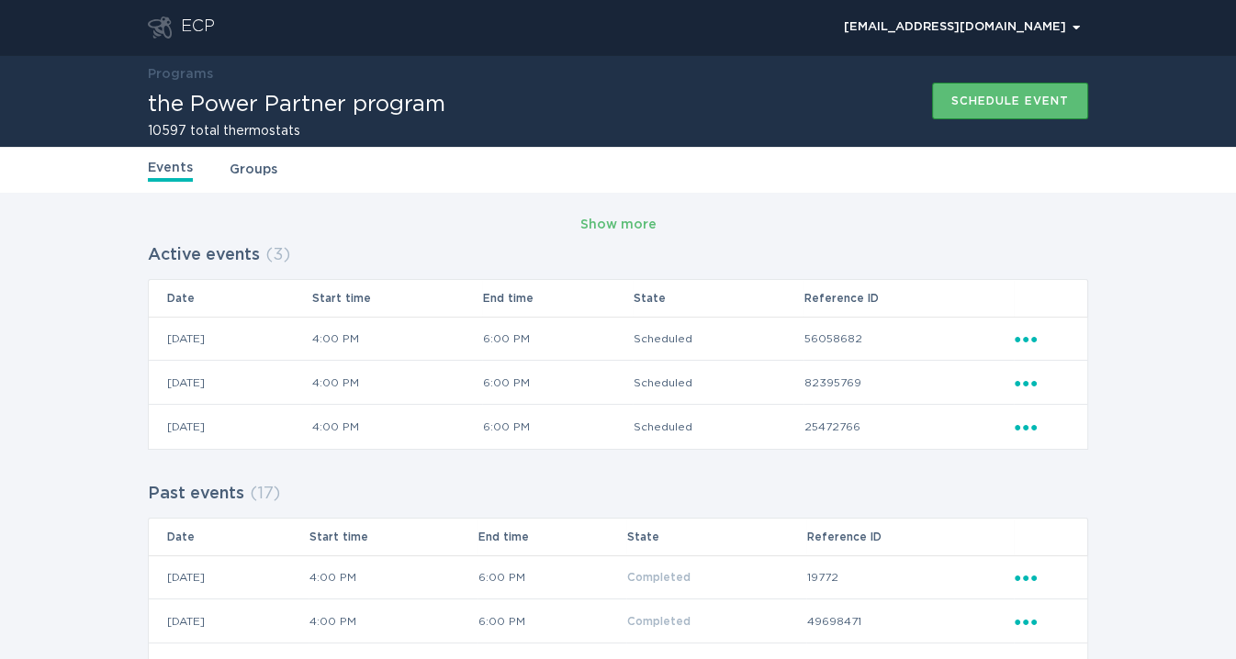
click at [955, 104] on div "Schedule event" at bounding box center [1009, 100] width 117 height 11
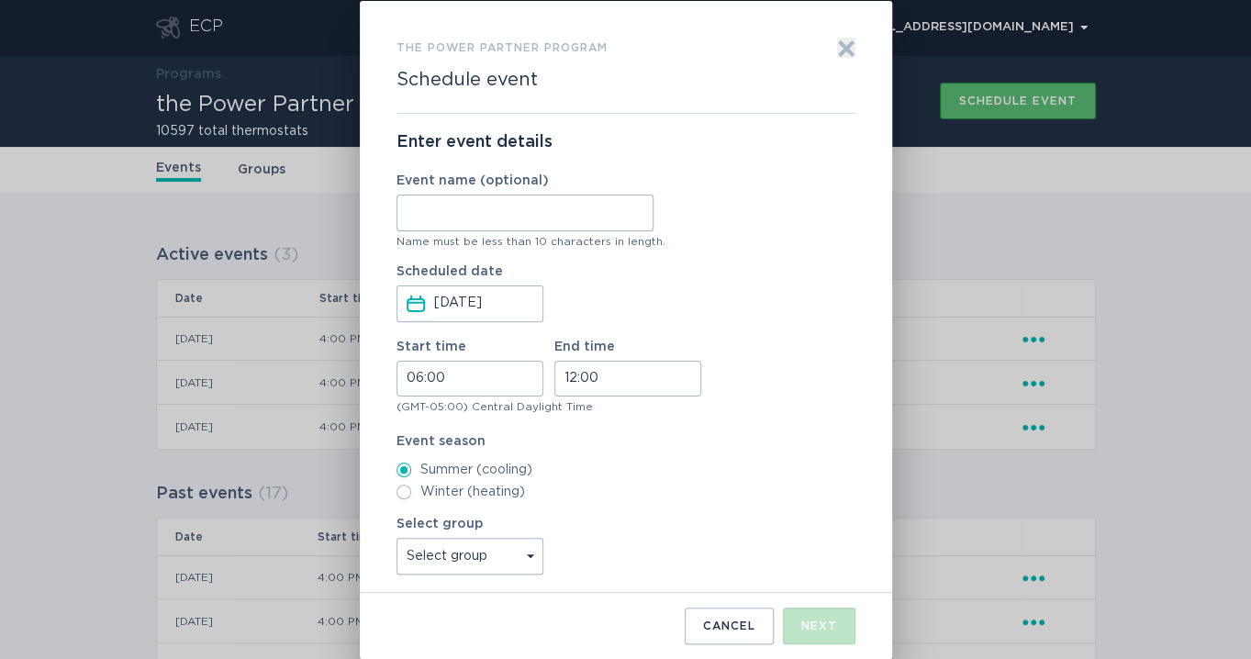
click at [467, 226] on input "Event name (optional)" at bounding box center [525, 213] width 257 height 37
type input "High Point"
click at [407, 373] on input "06:00" at bounding box center [470, 379] width 147 height 36
click at [425, 501] on li "16" at bounding box center [422, 509] width 50 height 22
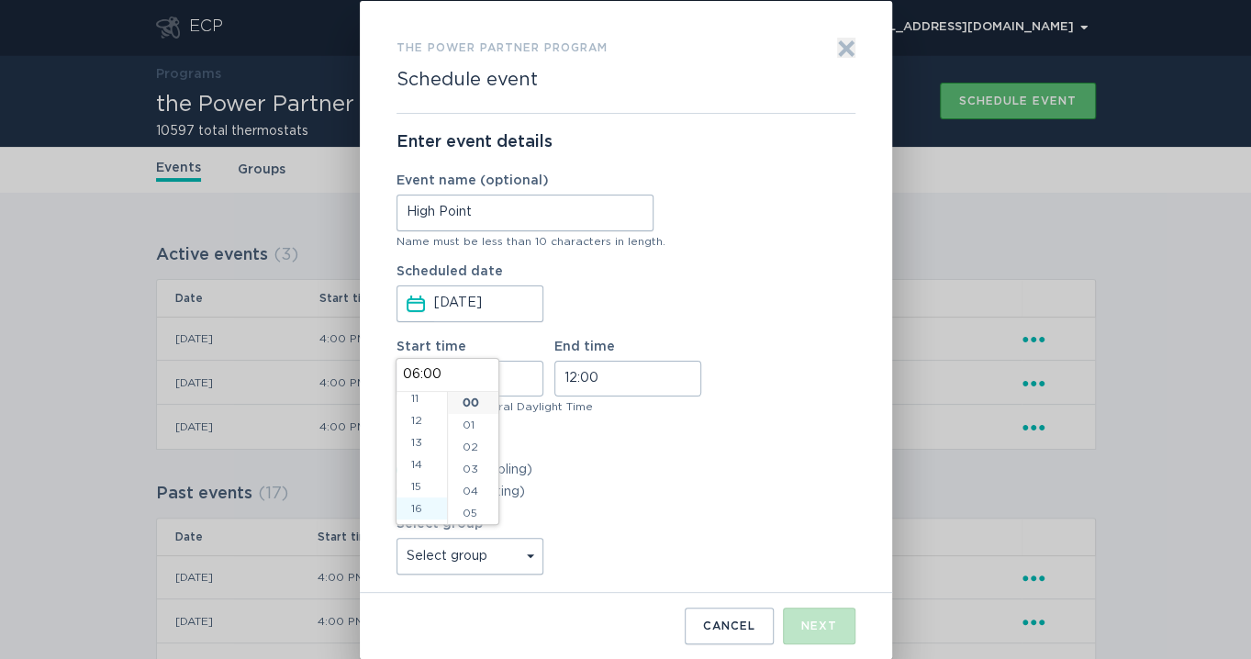
type input "16:00"
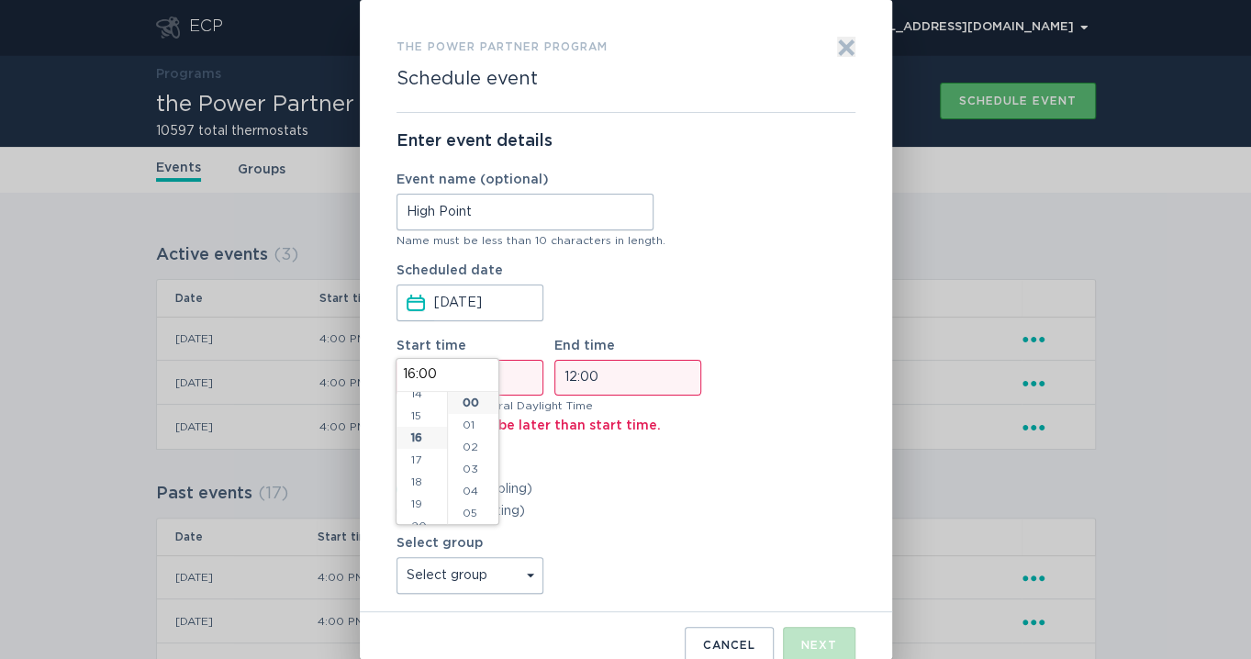
scroll to position [352, 0]
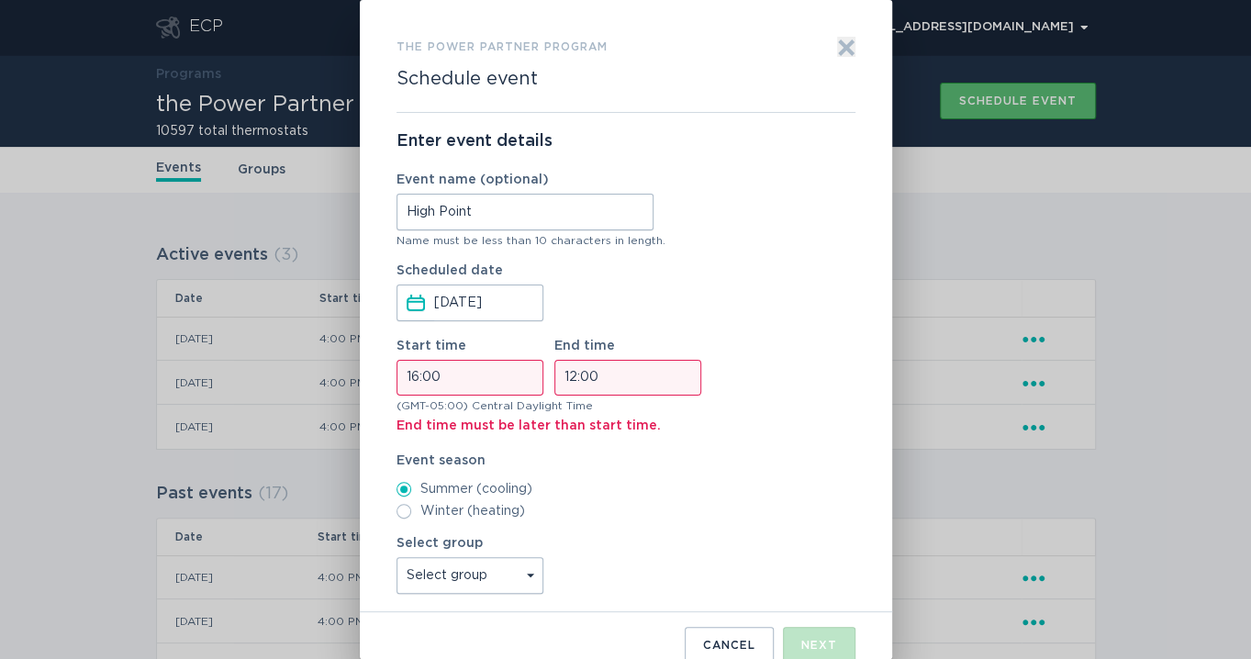
click at [568, 375] on input "12:00" at bounding box center [627, 378] width 147 height 36
click at [574, 411] on li "18" at bounding box center [579, 419] width 50 height 22
type input "18:00"
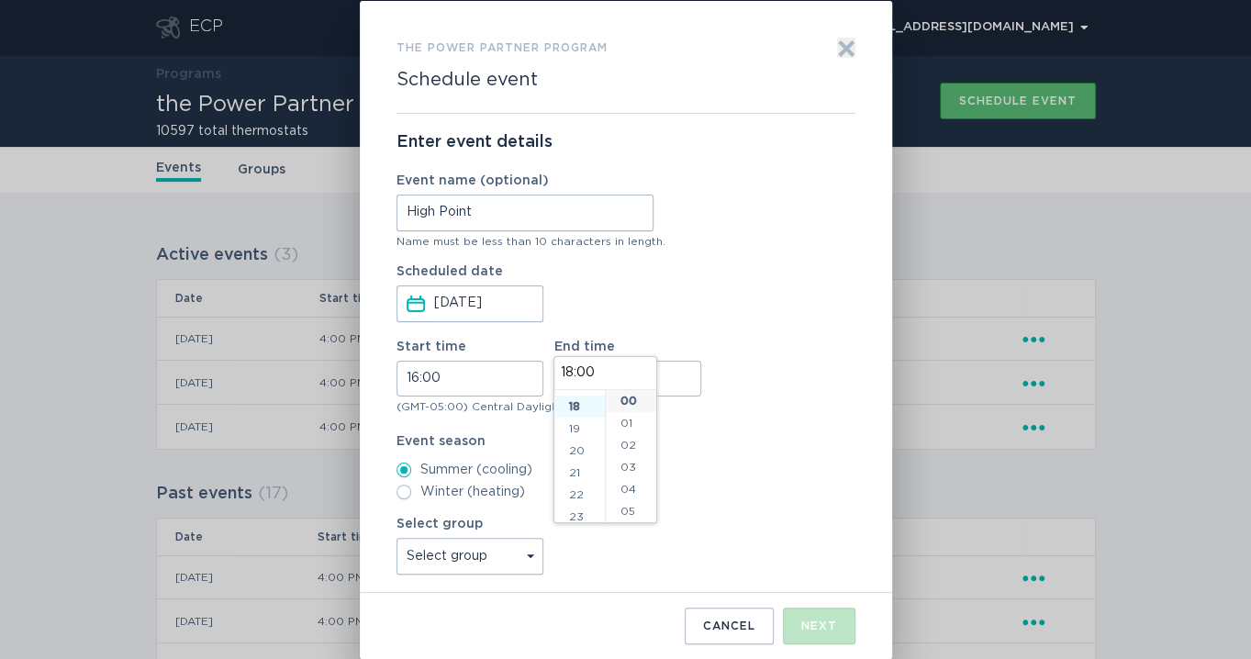
scroll to position [397, 0]
drag, startPoint x: 659, startPoint y: 533, endPoint x: 635, endPoint y: 542, distance: 25.3
click at [655, 534] on div "Select group Select group [GEOGRAPHIC_DATA] All thermostats High Point DND - Te…" at bounding box center [626, 546] width 459 height 57
click at [513, 553] on select "Select group Whisper Hollow All thermostats High Point DND - Test DND - Pending…" at bounding box center [470, 556] width 147 height 37
select select "3124351f5c3d4c9295d2153e43e32fc4"
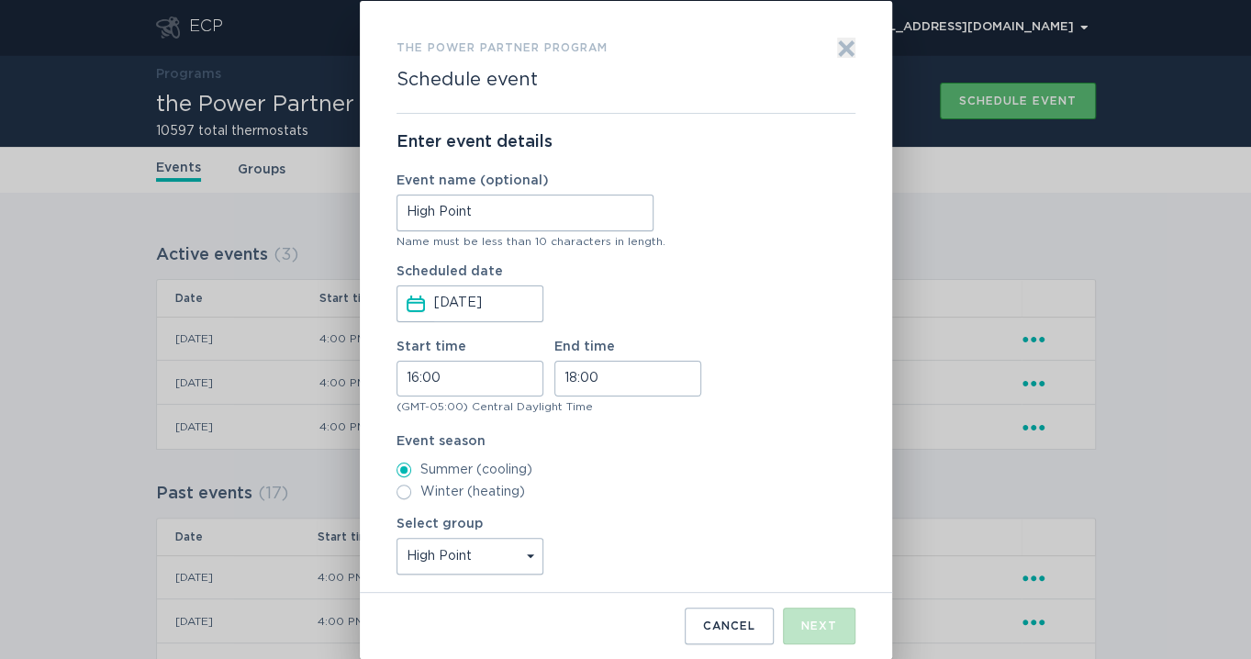
click at [397, 538] on select "Select group Whisper Hollow All thermostats High Point DND - Test DND - Pending…" at bounding box center [470, 556] width 147 height 37
click at [1089, 494] on div "the Power Partner program Schedule event Exit Enter event details Event name (o…" at bounding box center [625, 329] width 1251 height 659
click at [822, 626] on div "Next" at bounding box center [819, 626] width 36 height 11
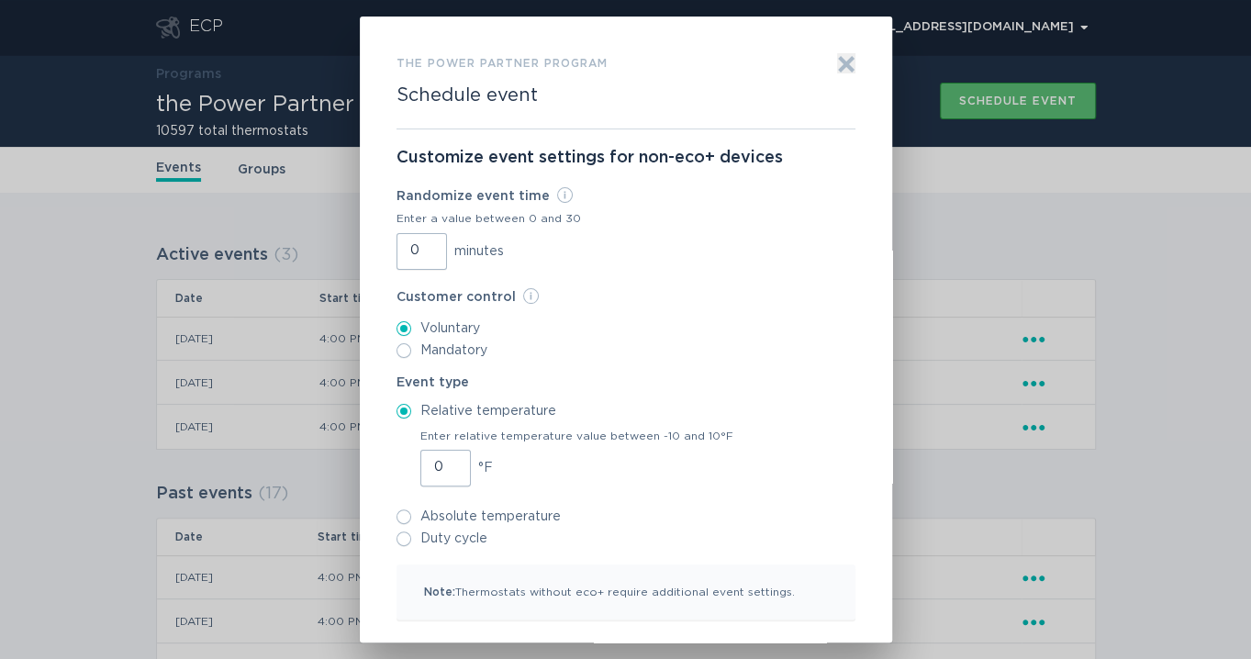
click at [404, 257] on input "0" at bounding box center [422, 251] width 50 height 37
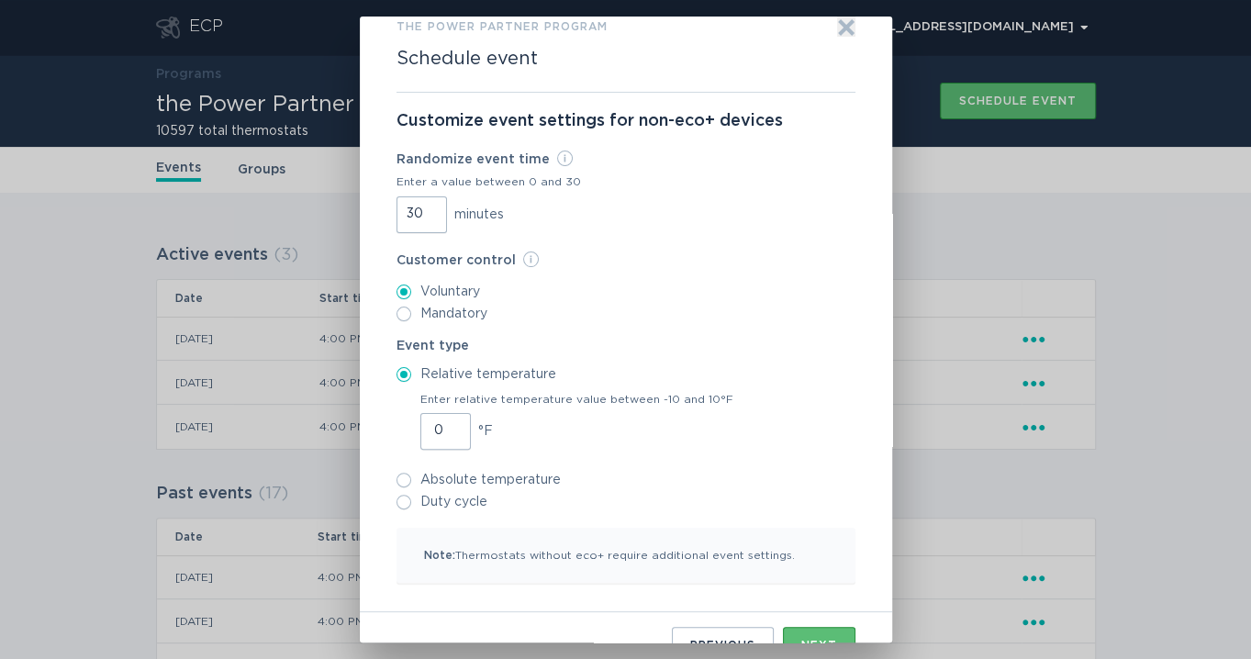
scroll to position [71, 0]
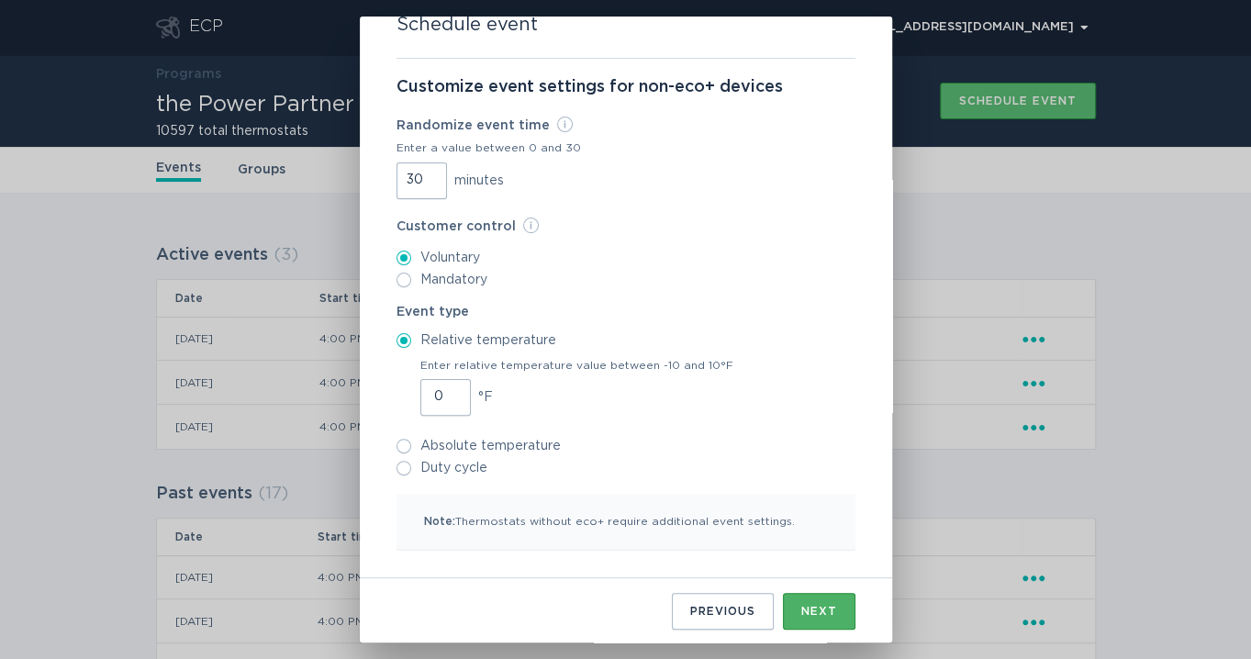
type input "30"
click at [801, 610] on div "Next" at bounding box center [819, 611] width 36 height 11
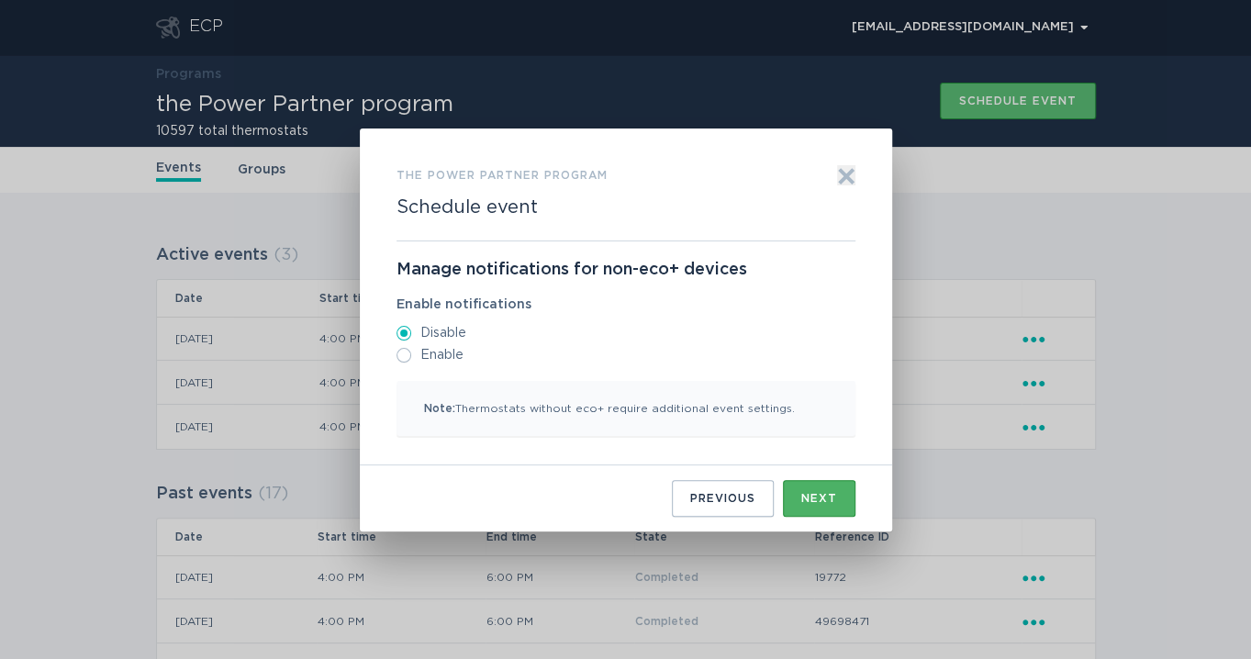
click at [822, 494] on div "Next" at bounding box center [819, 498] width 36 height 11
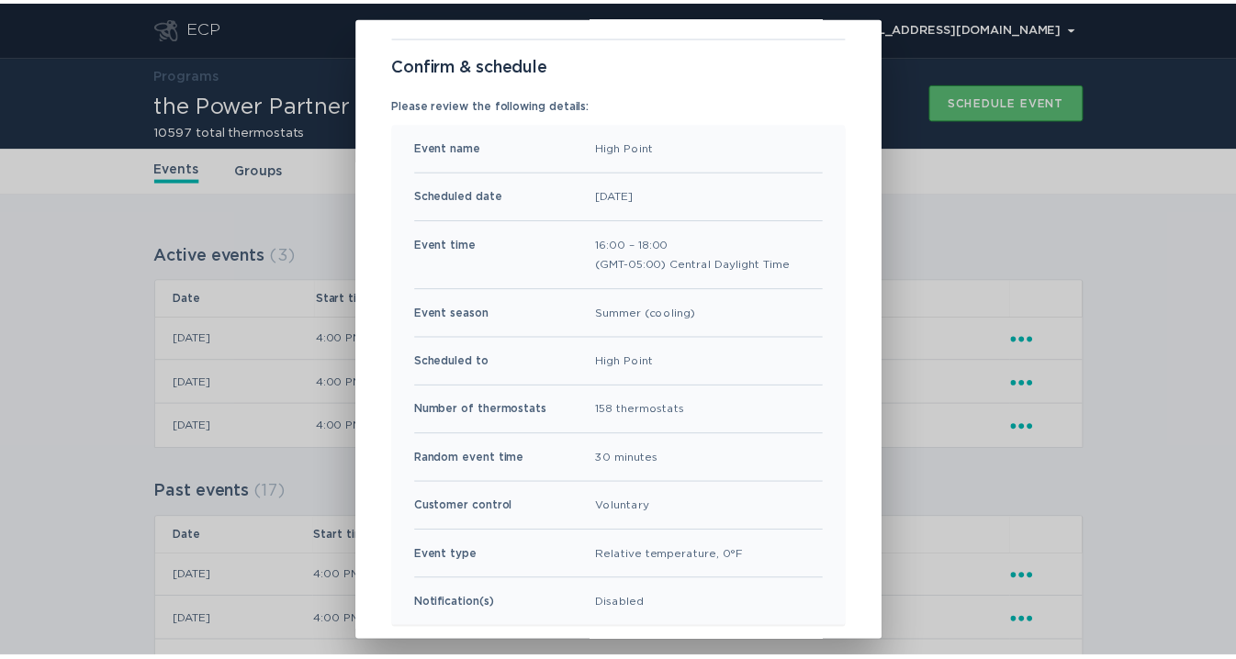
scroll to position [162, 0]
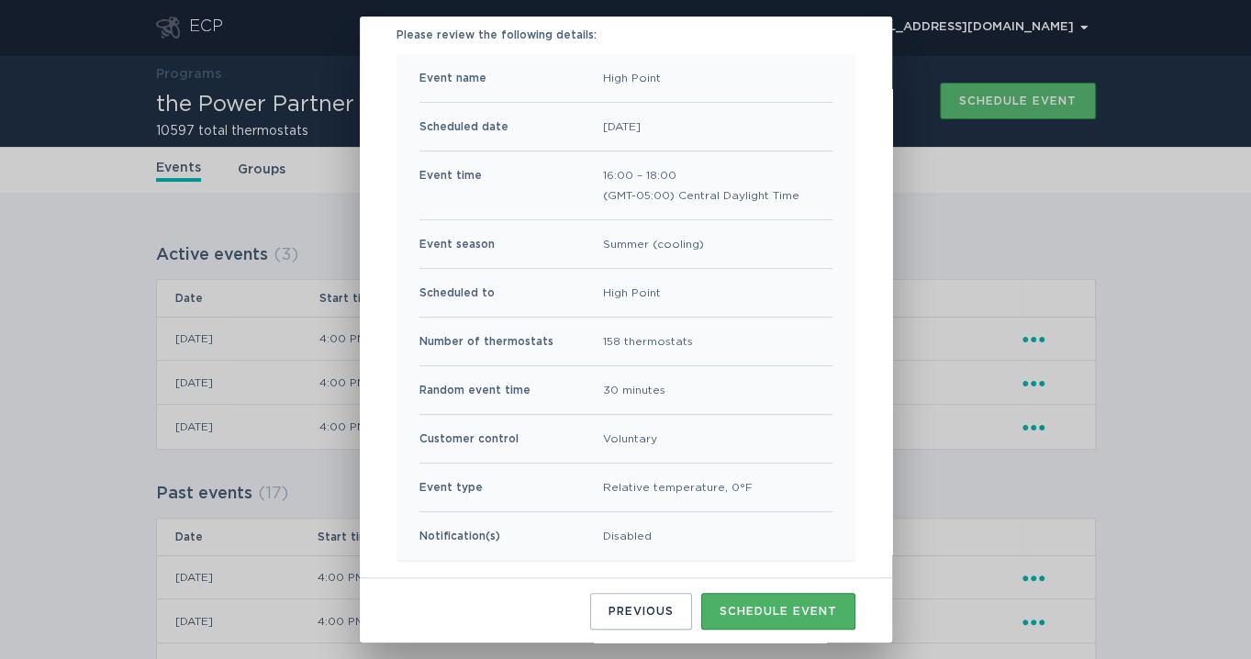
click at [757, 600] on button "Schedule event" at bounding box center [778, 611] width 154 height 37
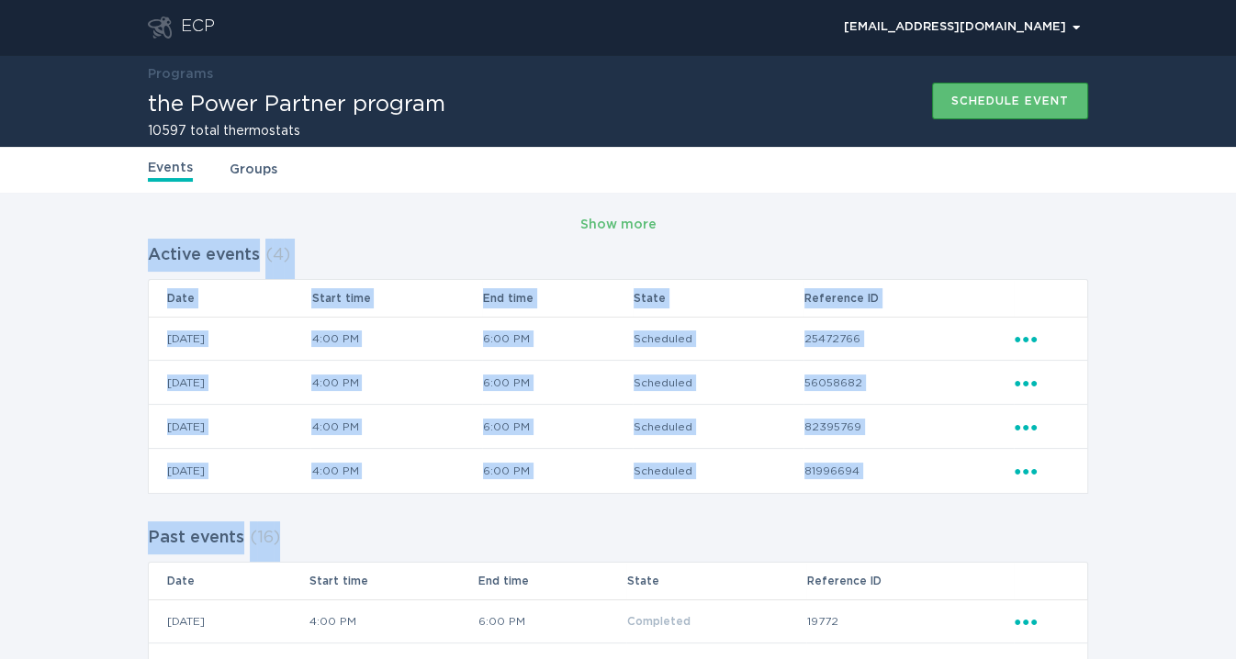
drag, startPoint x: 112, startPoint y: 273, endPoint x: 914, endPoint y: 486, distance: 830.1
click at [897, 474] on td "81996694" at bounding box center [908, 471] width 210 height 44
